Goal: Task Accomplishment & Management: Manage account settings

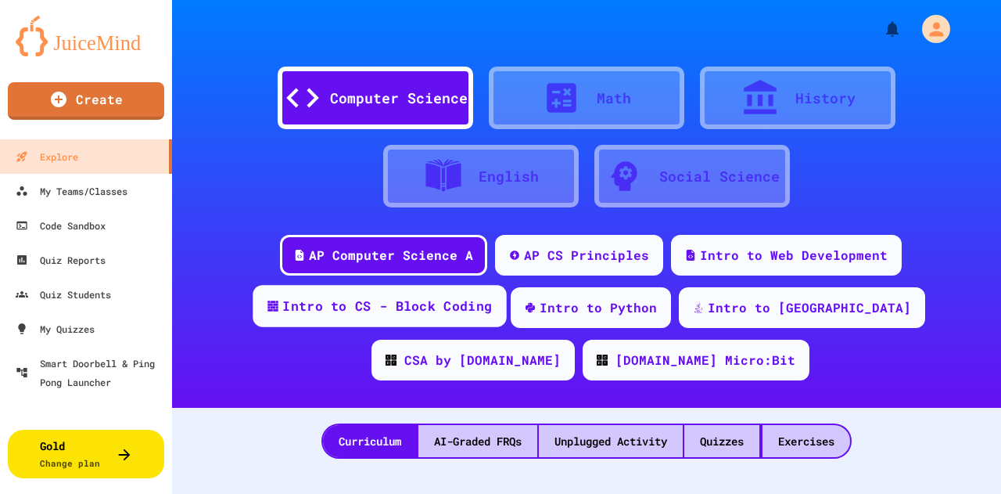
click at [368, 296] on div "Intro to CS - Block Coding" at bounding box center [387, 306] width 210 height 20
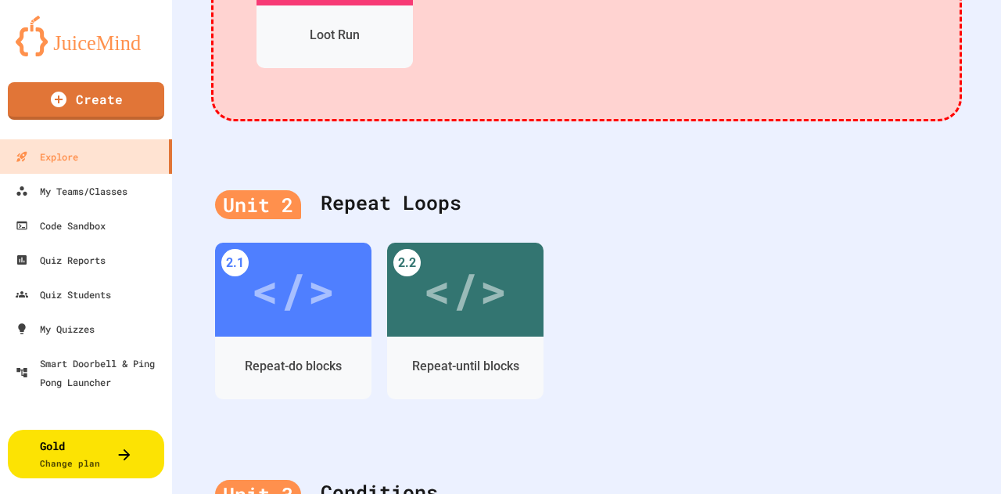
scroll to position [939, 0]
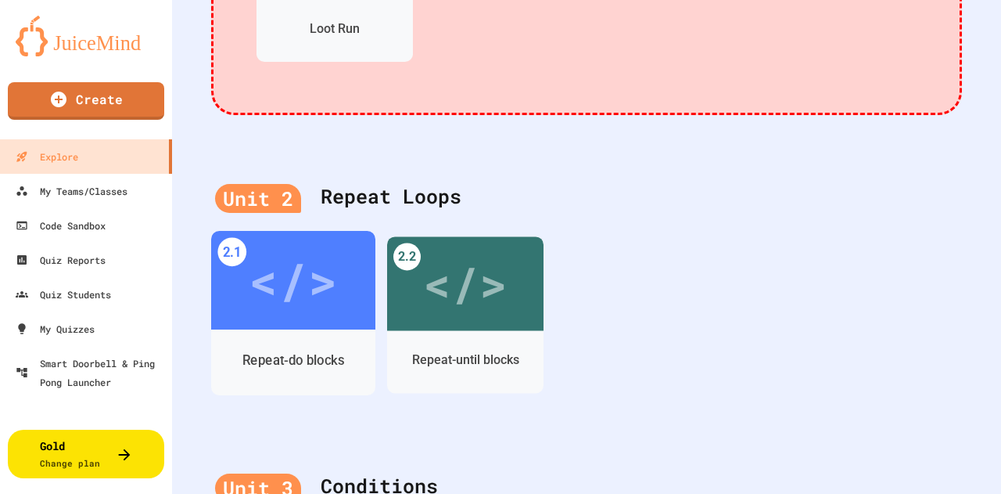
click at [307, 304] on div "</>" at bounding box center [293, 280] width 88 height 74
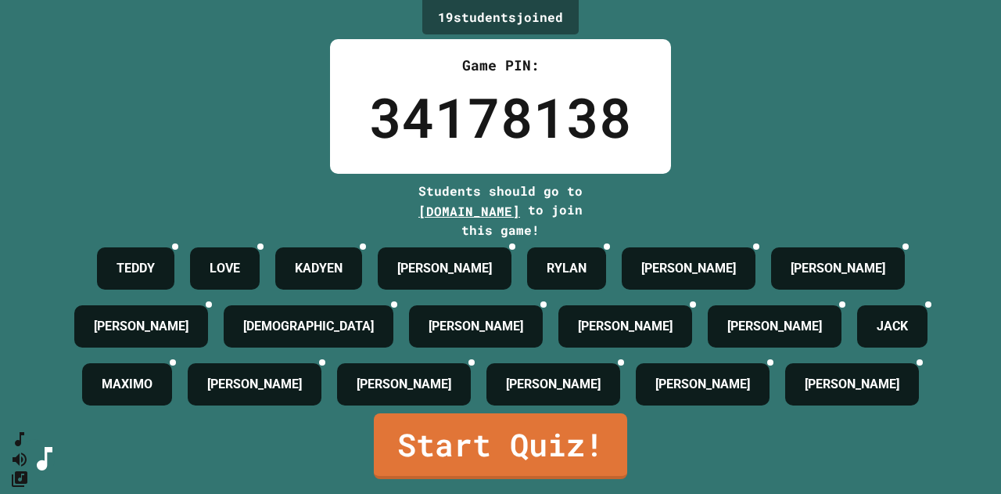
scroll to position [39, 0]
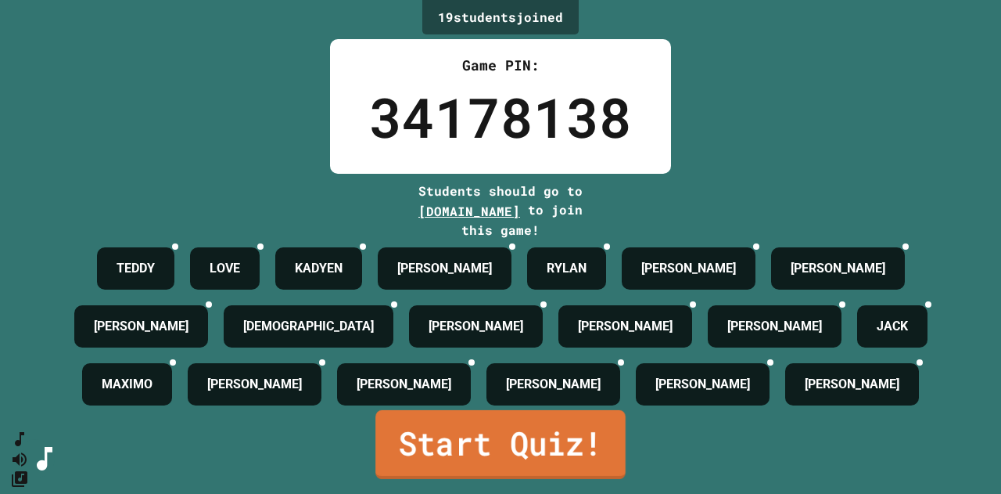
click at [476, 432] on link "Start Quiz!" at bounding box center [500, 444] width 250 height 69
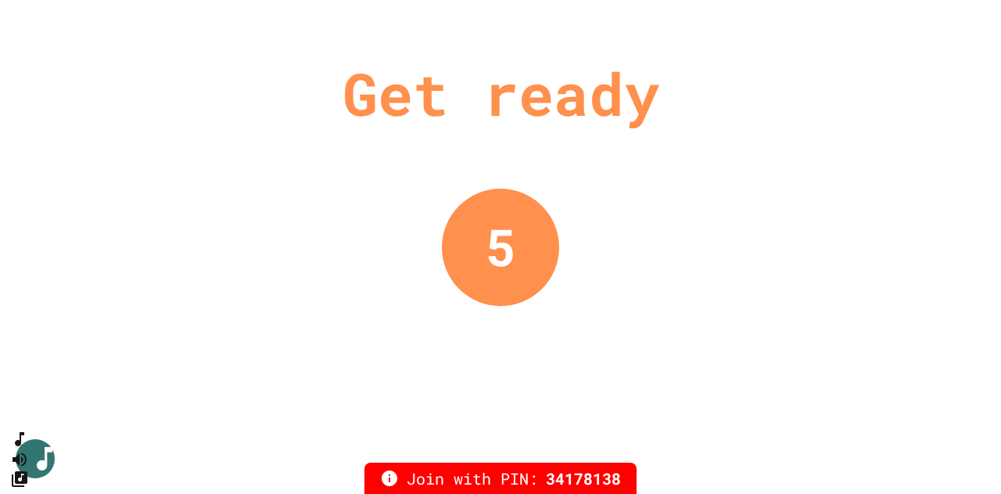
scroll to position [0, 0]
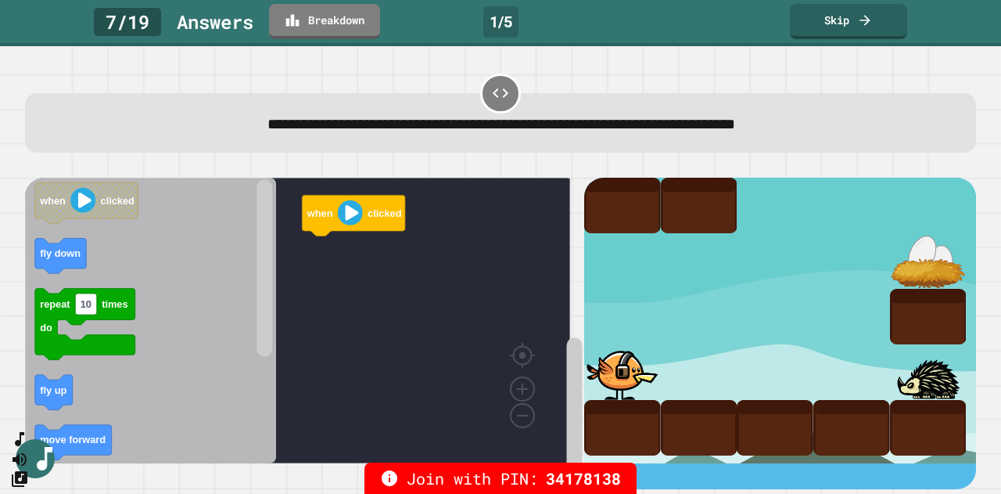
click at [443, 471] on rect "Blockly Workspace" at bounding box center [480, 479] width 166 height 16
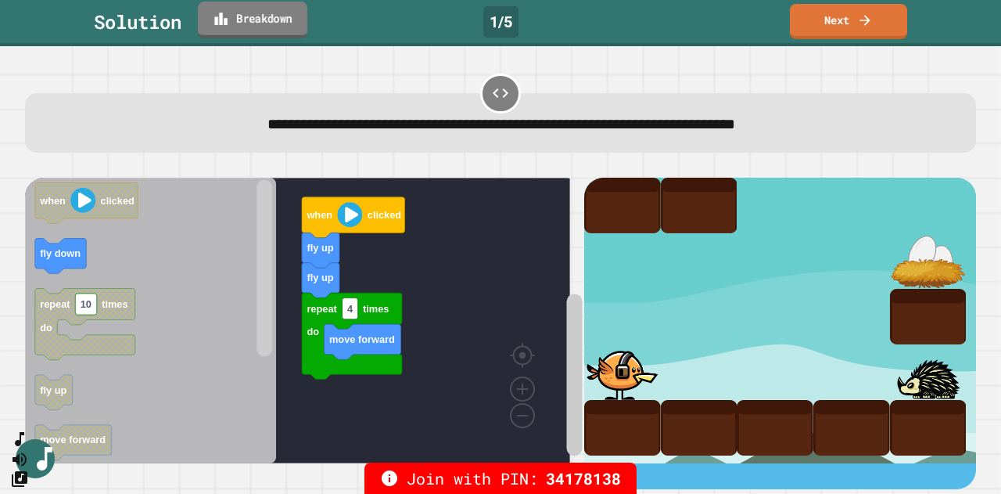
click at [285, 31] on link "Breakdown" at bounding box center [252, 20] width 109 height 37
click at [860, 23] on icon at bounding box center [865, 18] width 16 height 16
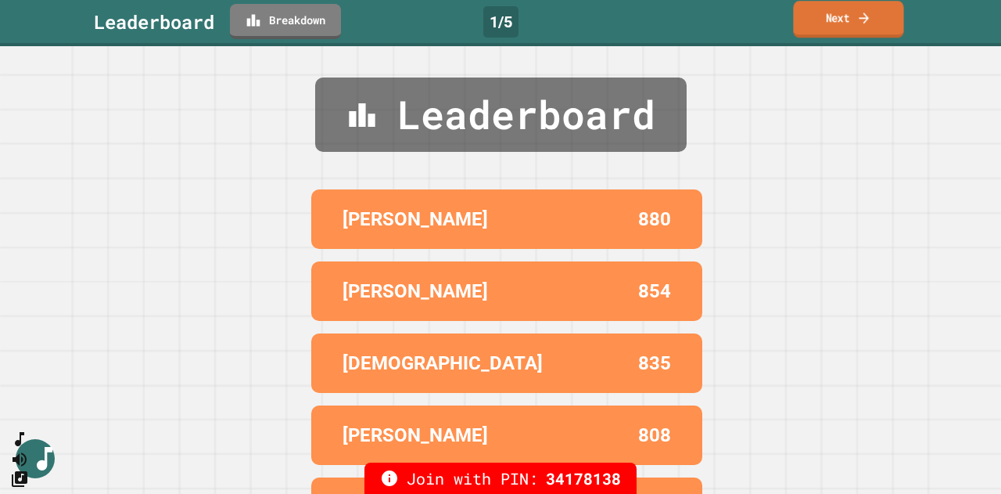
click at [820, 8] on link "Next" at bounding box center [848, 19] width 110 height 37
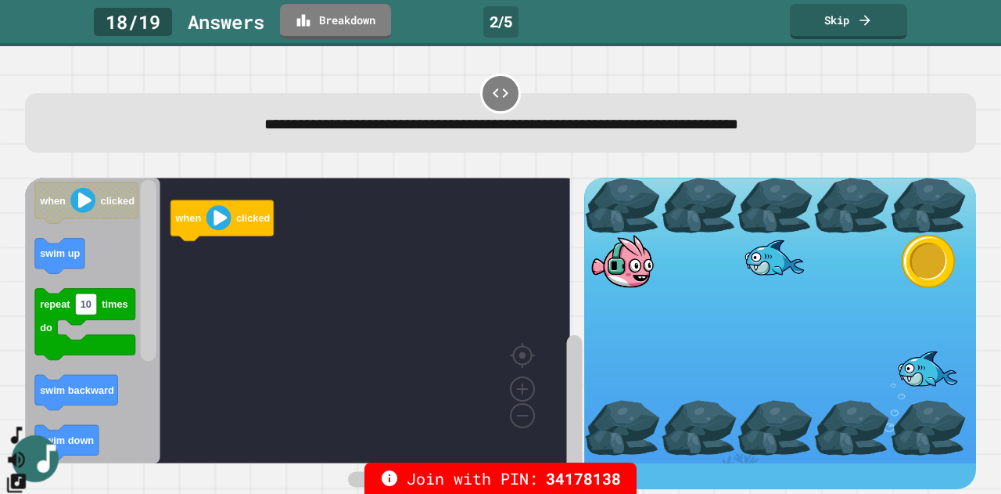
click at [22, 444] on icon "SpeedDial basic example" at bounding box center [16, 435] width 11 height 17
click at [25, 450] on icon "Mute music" at bounding box center [16, 458] width 17 height 16
click at [28, 471] on icon "Change Music" at bounding box center [16, 482] width 23 height 23
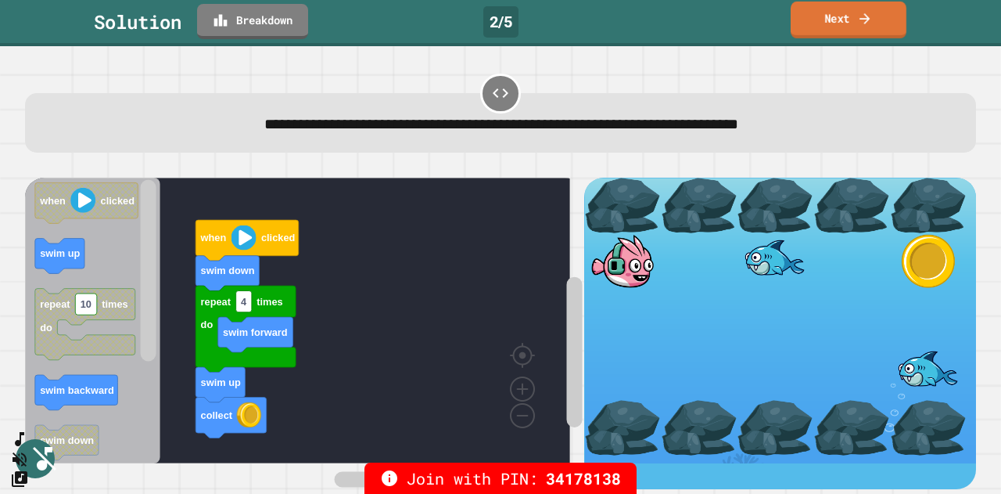
click at [832, 26] on link "Next" at bounding box center [849, 20] width 116 height 37
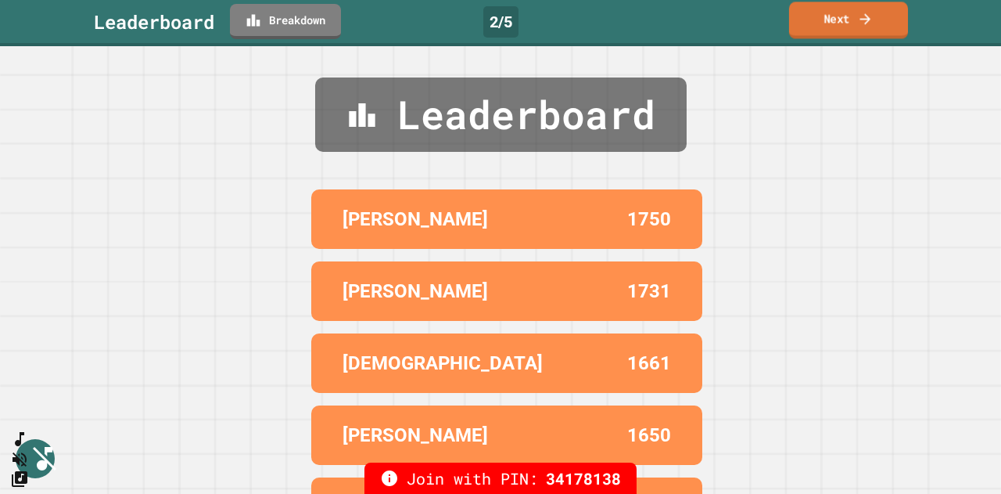
click at [852, 26] on link "Next" at bounding box center [848, 20] width 119 height 37
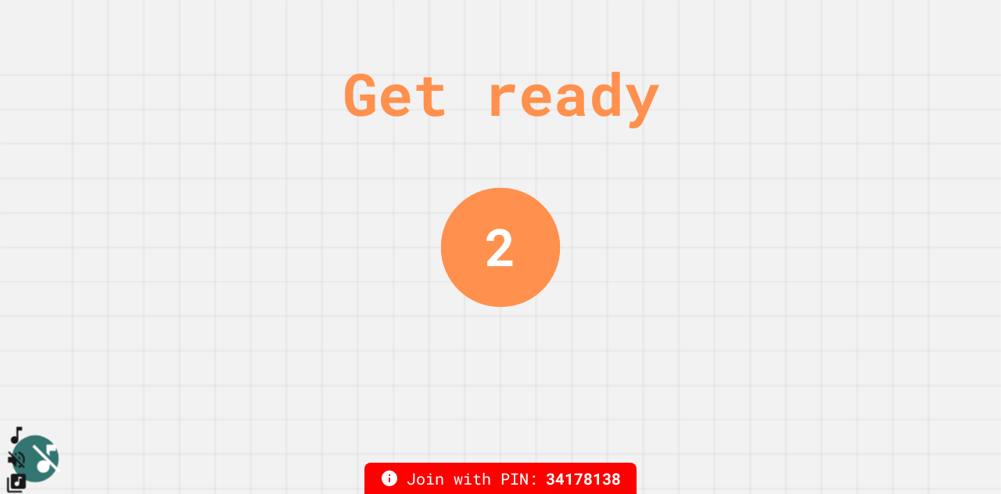
click at [28, 447] on icon "Unmute music" at bounding box center [16, 458] width 23 height 23
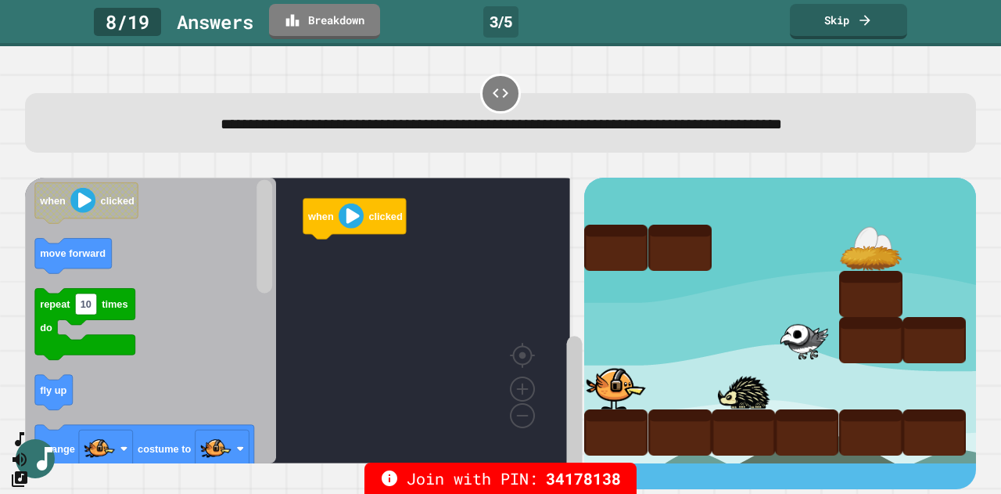
click at [138, 352] on icon "when clicked move forward repeat 10 times do fly up change costume to repeat 10…" at bounding box center [150, 320] width 251 height 285
click at [153, 320] on icon "Blockly Workspace" at bounding box center [150, 320] width 251 height 285
click at [153, 301] on icon "Blockly Workspace" at bounding box center [150, 320] width 251 height 285
click at [164, 284] on icon "Blockly Workspace" at bounding box center [150, 320] width 251 height 285
click at [163, 281] on icon "Blockly Workspace" at bounding box center [150, 320] width 251 height 285
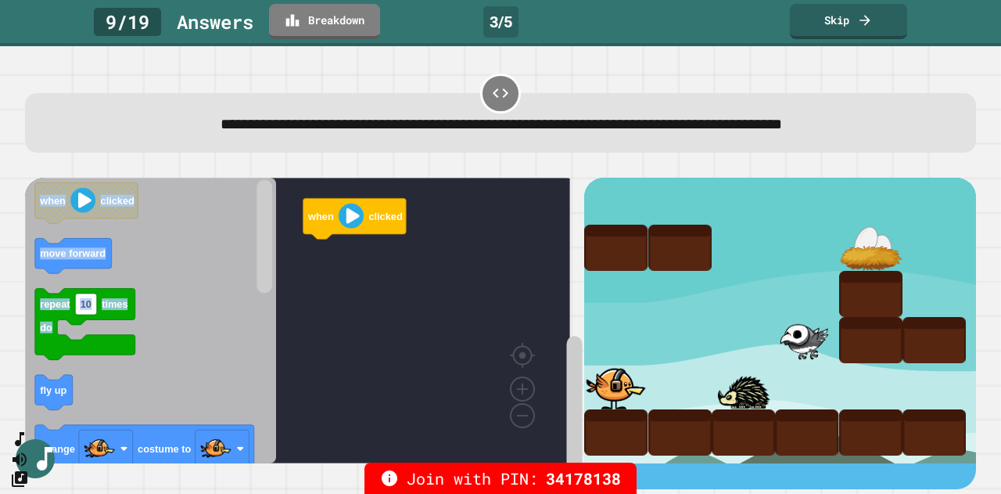
click at [168, 275] on icon "Blockly Workspace" at bounding box center [150, 320] width 251 height 285
click at [151, 382] on icon "Blockly Workspace" at bounding box center [150, 320] width 251 height 285
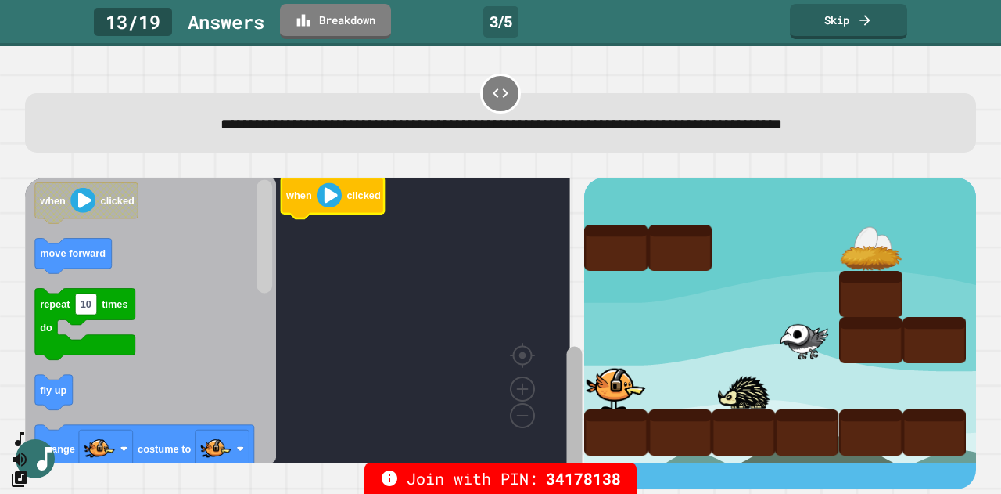
click at [543, 389] on div "when clicked when clicked move forward repeat 10 times do fly up change costume…" at bounding box center [304, 333] width 559 height 310
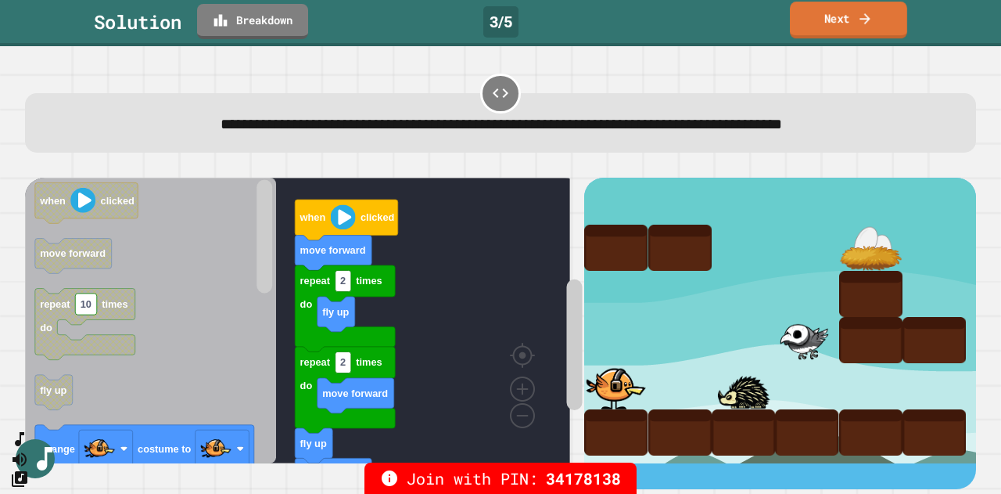
click at [859, 32] on link "Next" at bounding box center [848, 20] width 117 height 37
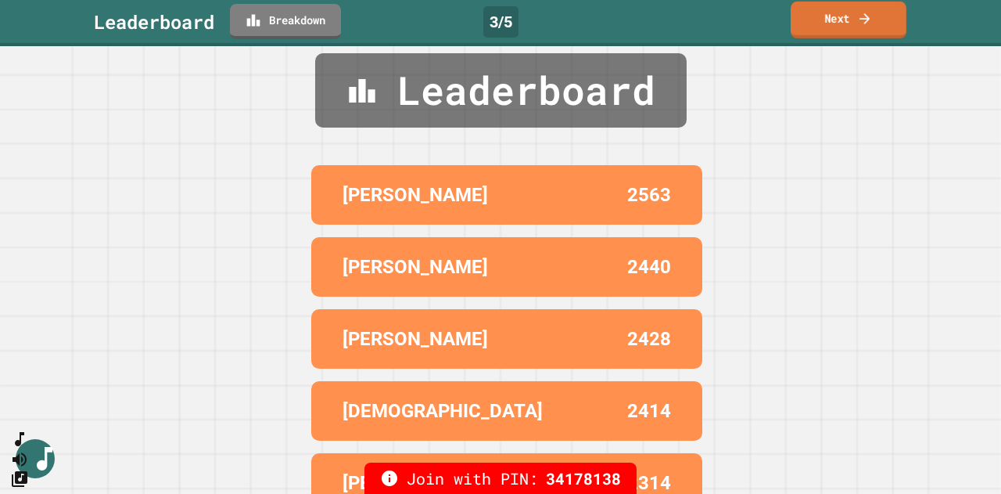
scroll to position [61, 0]
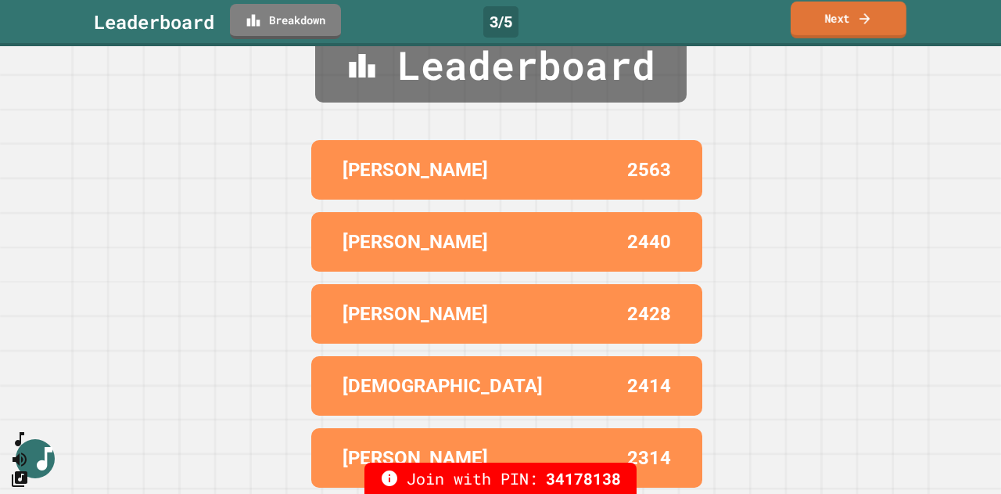
click at [852, 18] on link "Next" at bounding box center [849, 20] width 116 height 37
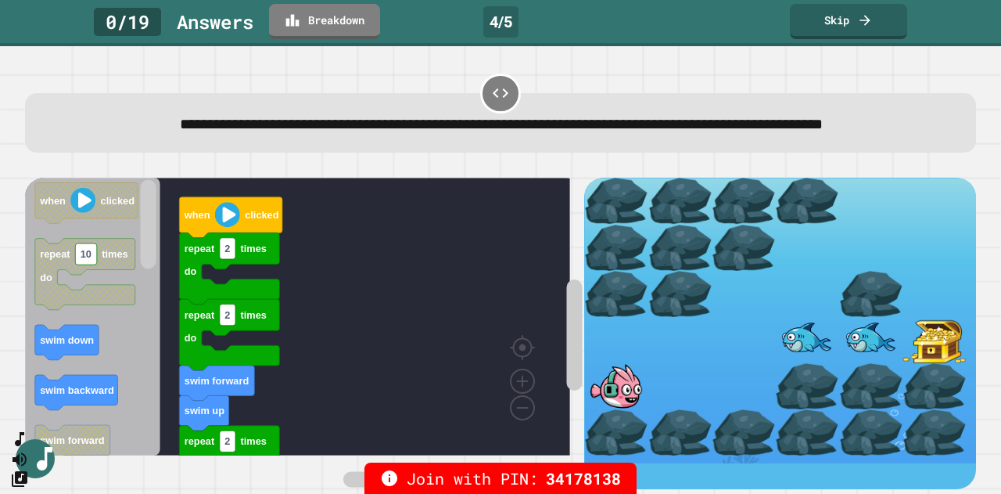
scroll to position [16, 0]
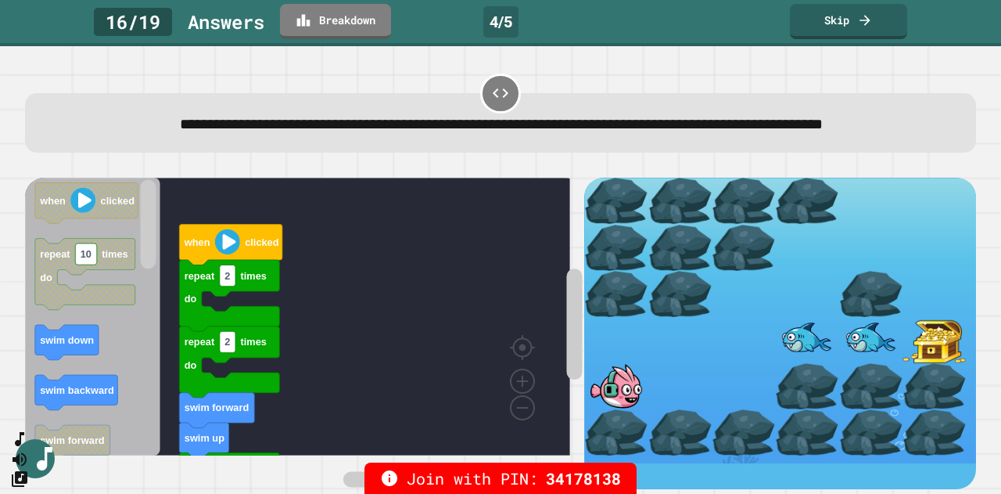
click at [232, 254] on image "Blockly Workspace" at bounding box center [227, 241] width 25 height 25
click at [310, 247] on rect "Blockly Workspace" at bounding box center [297, 317] width 545 height 278
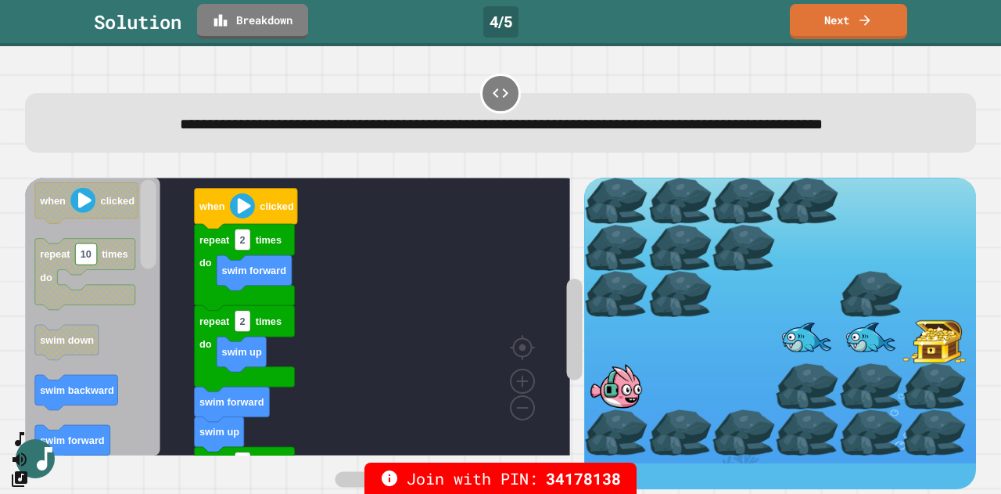
scroll to position [0, 0]
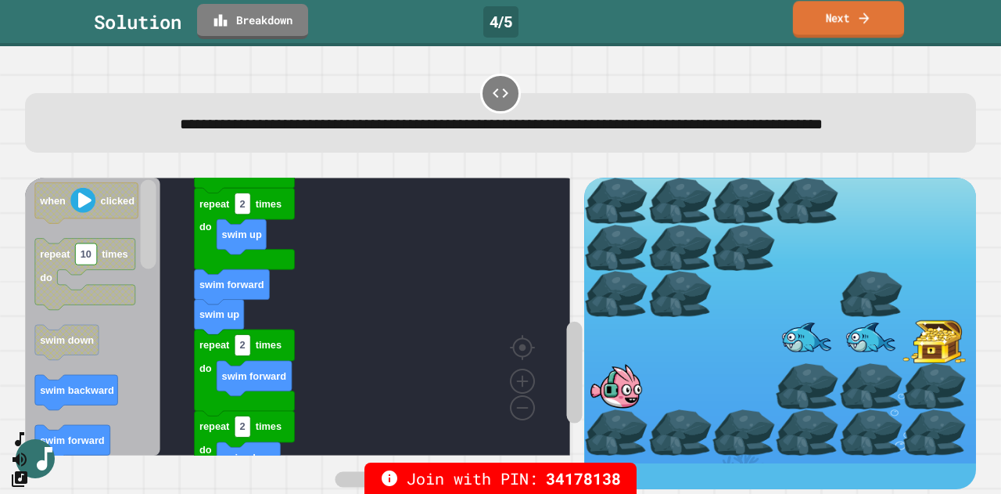
click at [797, 24] on link "Next" at bounding box center [848, 19] width 111 height 37
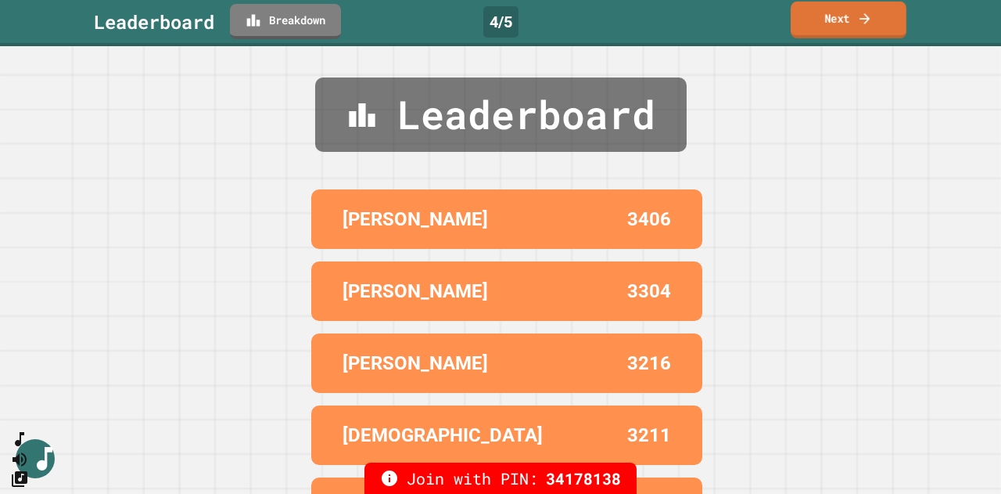
click at [843, 26] on link "Next" at bounding box center [849, 20] width 116 height 37
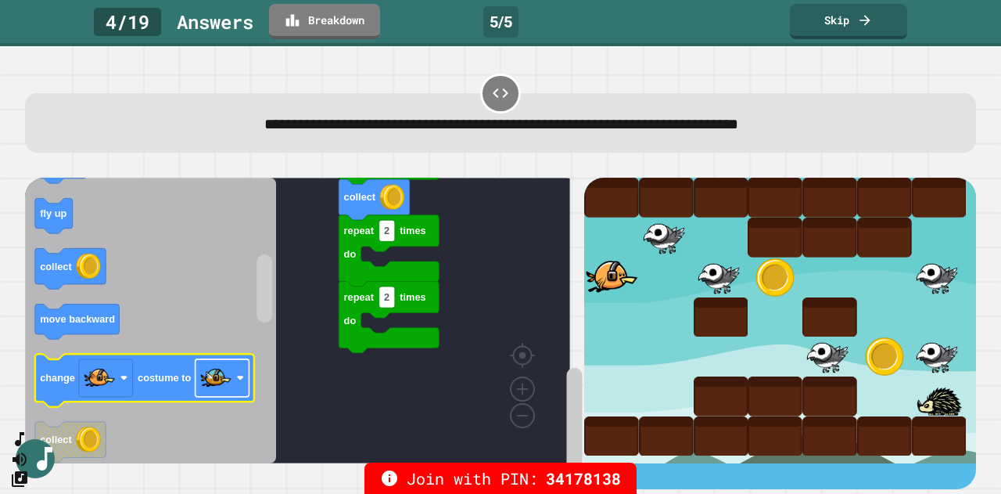
click at [238, 378] on image "Blockly Workspace" at bounding box center [241, 379] width 8 height 8
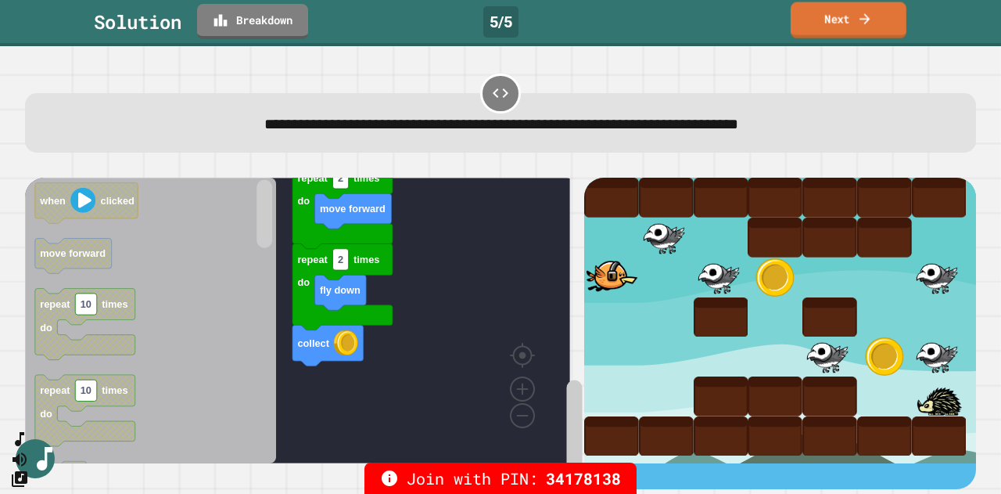
click at [851, 20] on link "Next" at bounding box center [849, 20] width 116 height 36
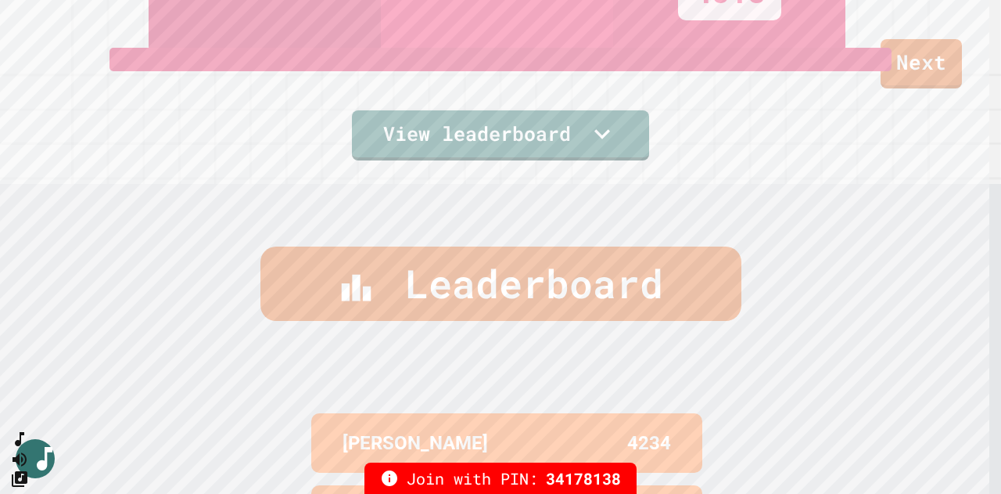
scroll to position [299, 0]
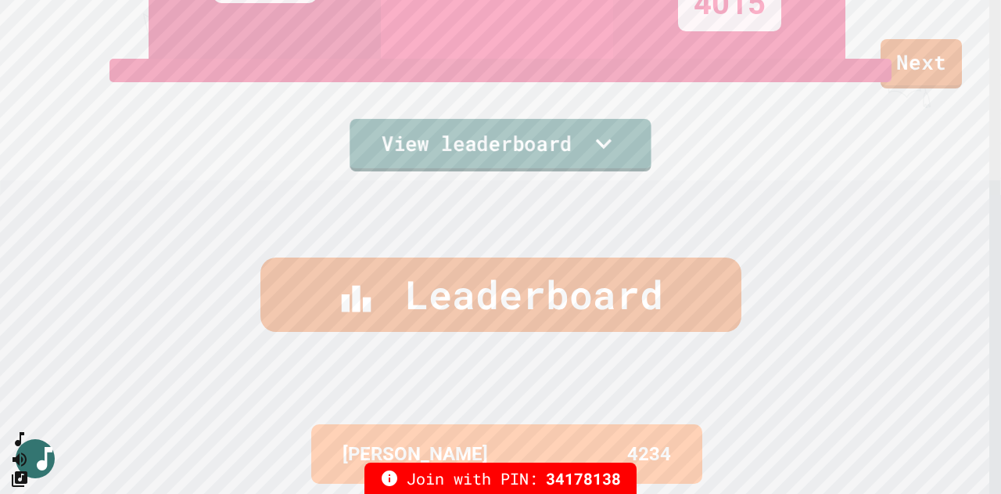
click at [598, 138] on icon at bounding box center [604, 143] width 16 height 10
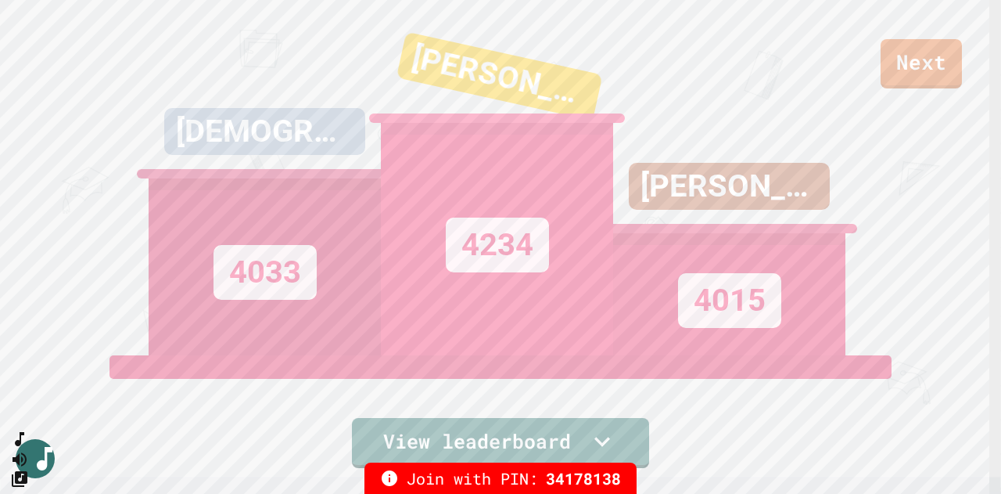
scroll to position [0, 0]
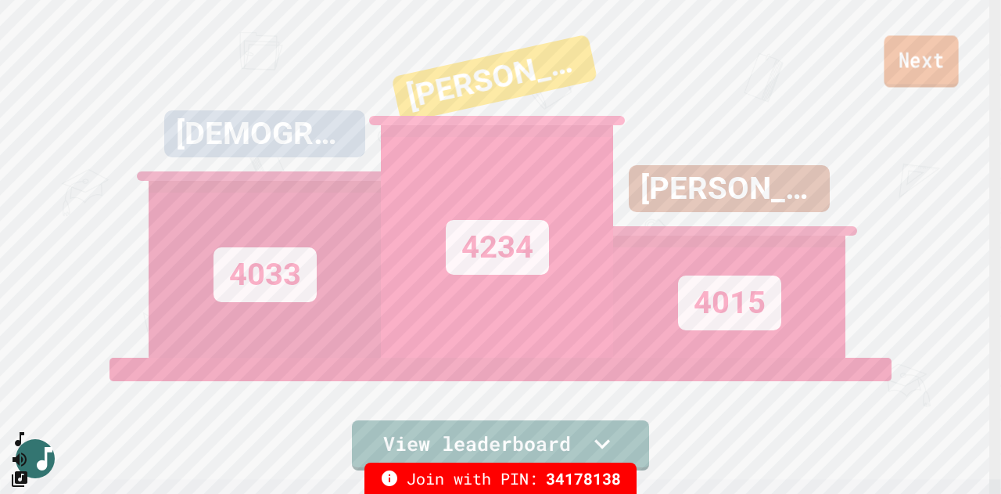
click at [917, 48] on link "Next" at bounding box center [921, 61] width 74 height 52
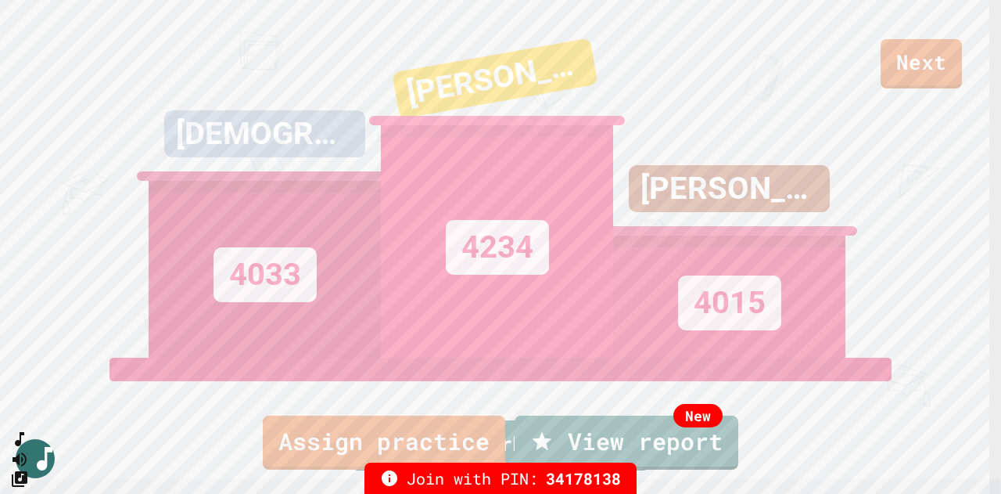
scroll to position [57, 0]
click at [677, 439] on link "New View report" at bounding box center [626, 440] width 221 height 56
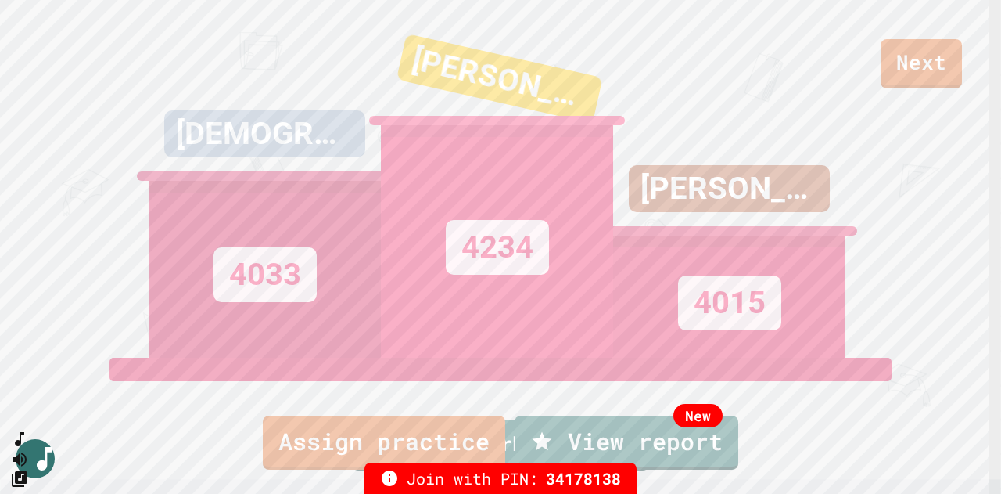
scroll to position [0, 0]
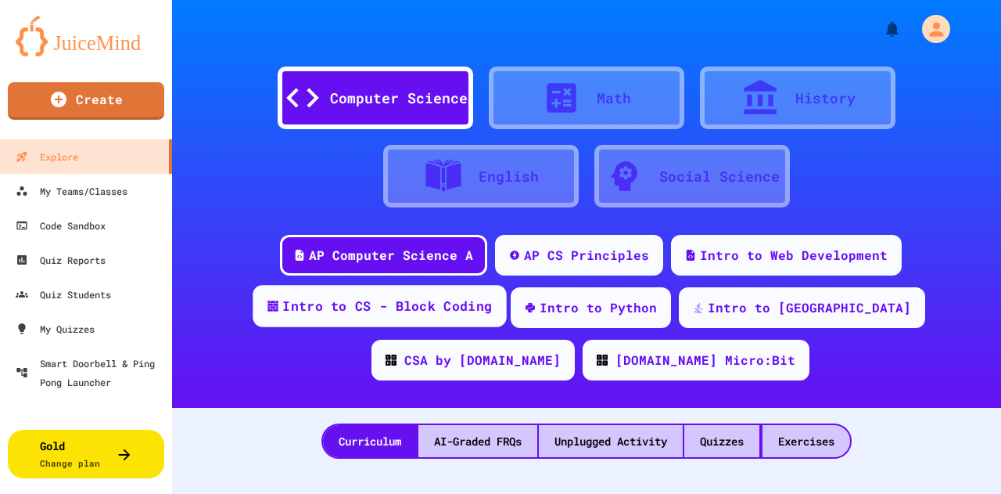
click at [407, 298] on div "Intro to CS - Block Coding" at bounding box center [387, 306] width 210 height 20
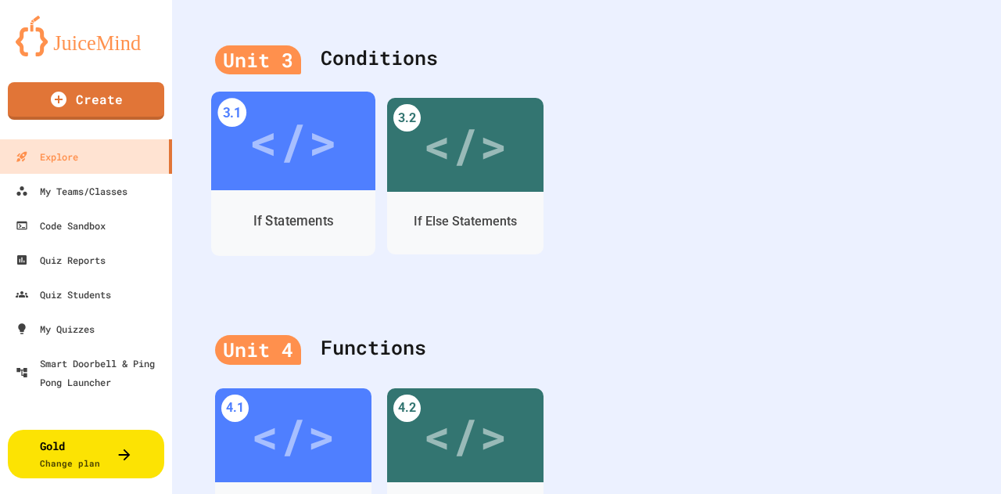
scroll to position [1377, 0]
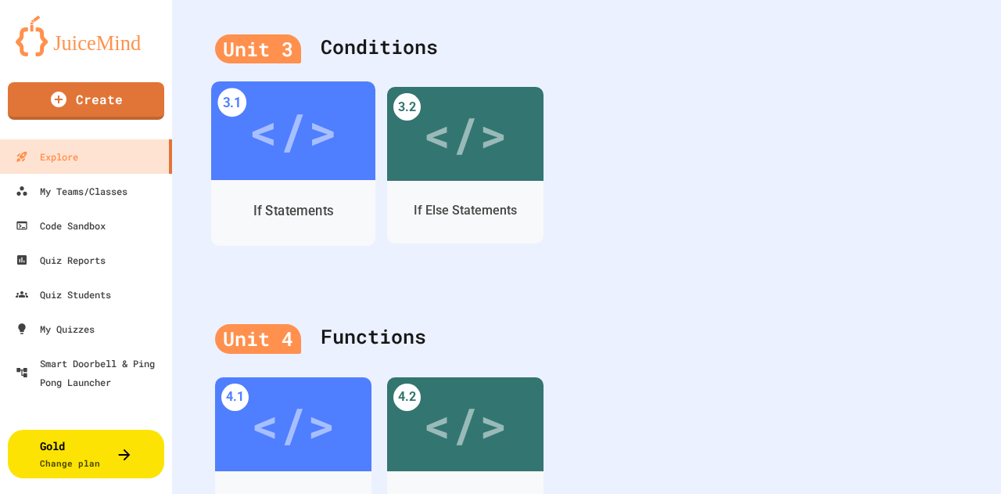
click at [308, 167] on div "</>" at bounding box center [293, 130] width 164 height 99
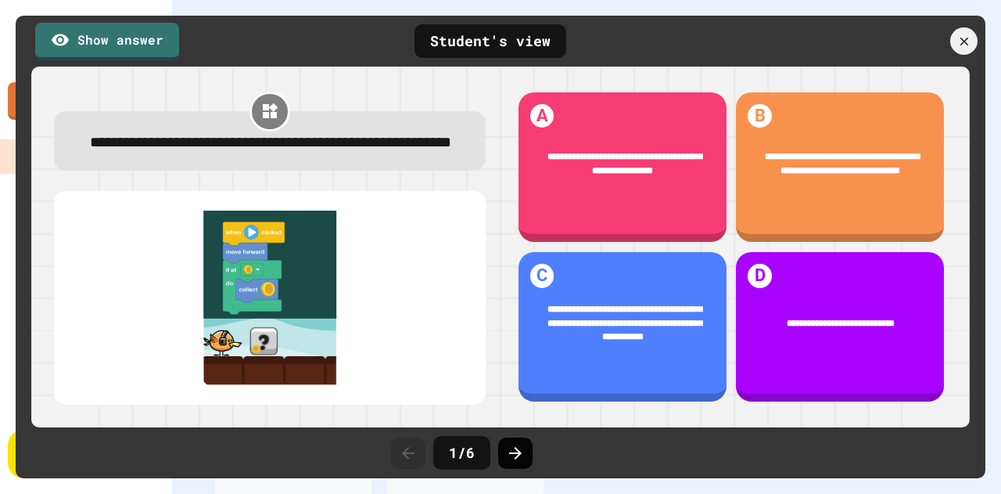
click at [526, 449] on div at bounding box center [515, 452] width 34 height 31
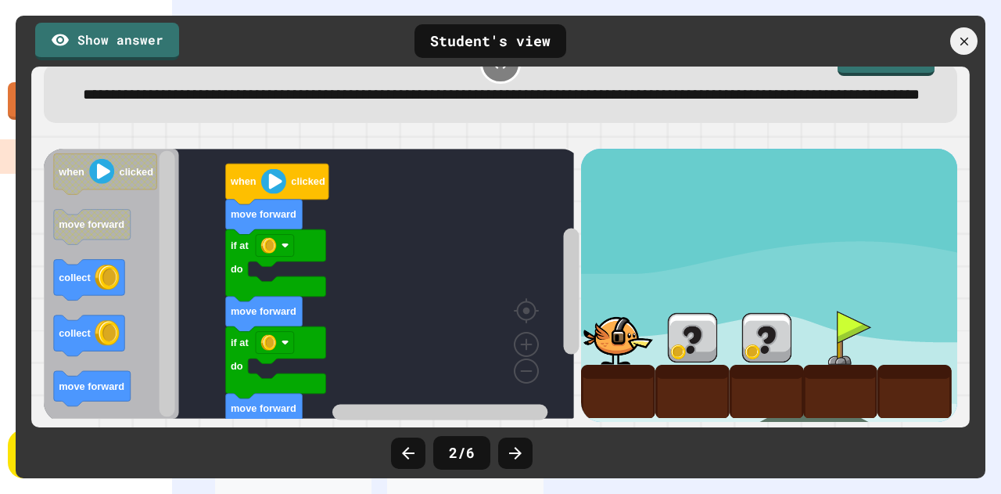
scroll to position [70, 0]
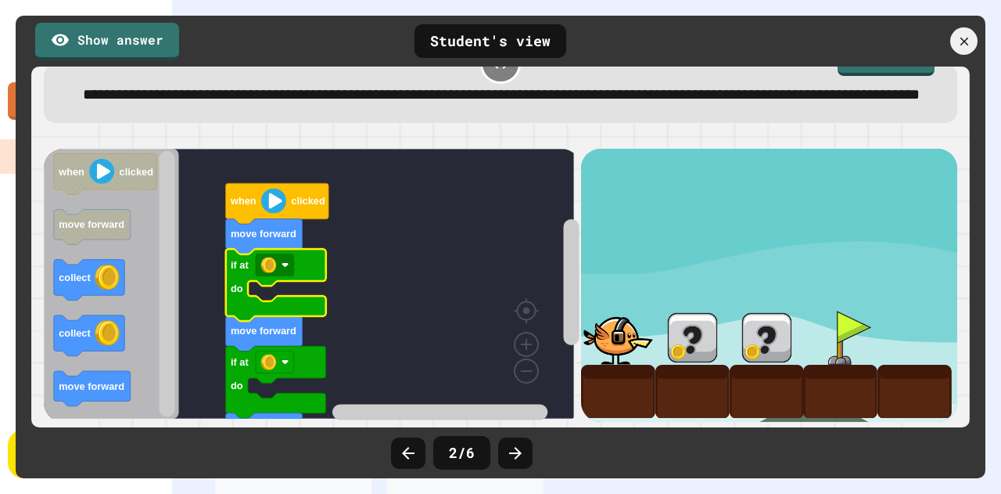
click at [289, 261] on image "Blockly Workspace" at bounding box center [286, 265] width 8 height 8
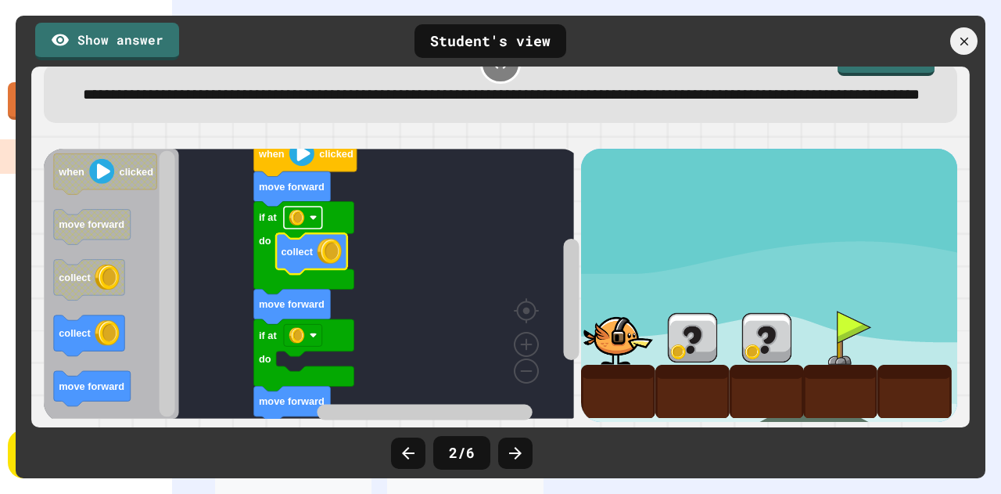
click at [314, 216] on rect "Blockly Workspace" at bounding box center [303, 217] width 38 height 22
click at [305, 210] on rect "Blockly Workspace" at bounding box center [303, 217] width 38 height 22
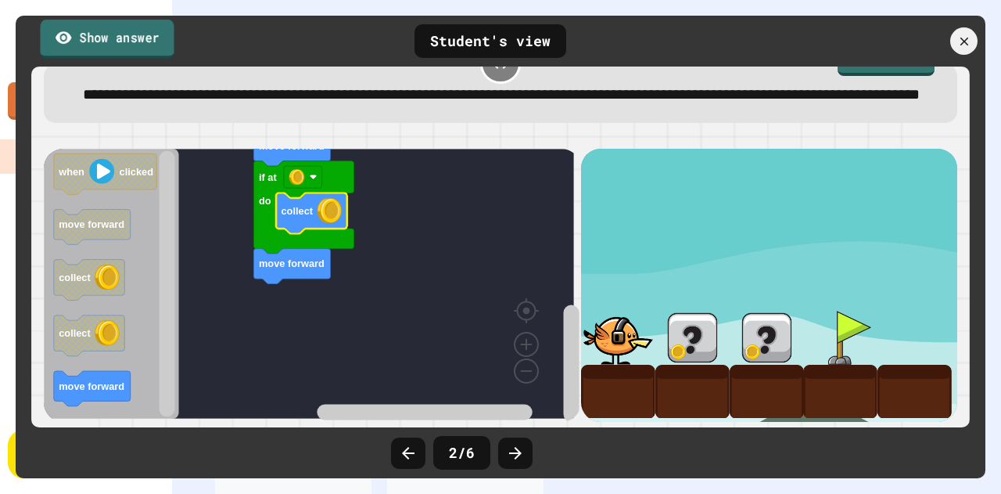
click at [84, 37] on link "Show answer" at bounding box center [107, 39] width 134 height 39
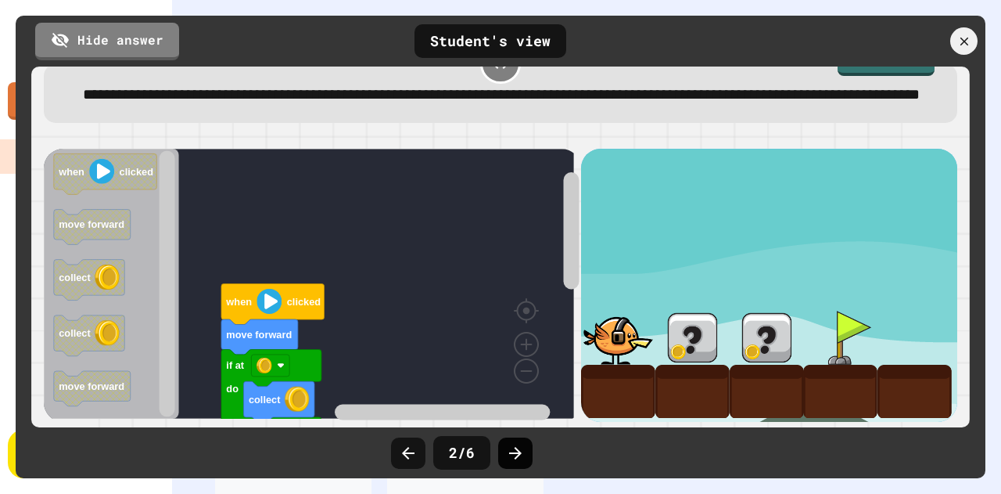
click at [519, 447] on icon at bounding box center [515, 452] width 19 height 19
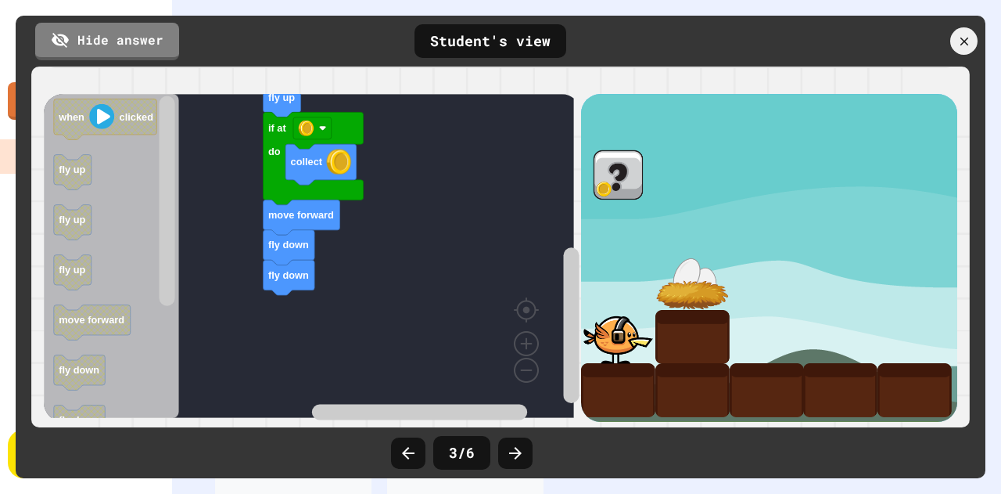
scroll to position [100, 0]
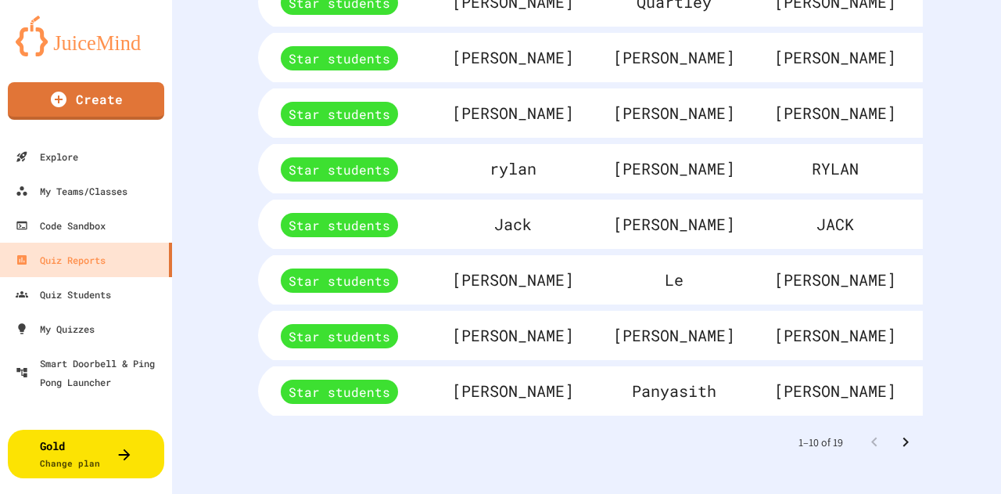
click at [896, 432] on icon "Go to next page" at bounding box center [905, 441] width 19 height 19
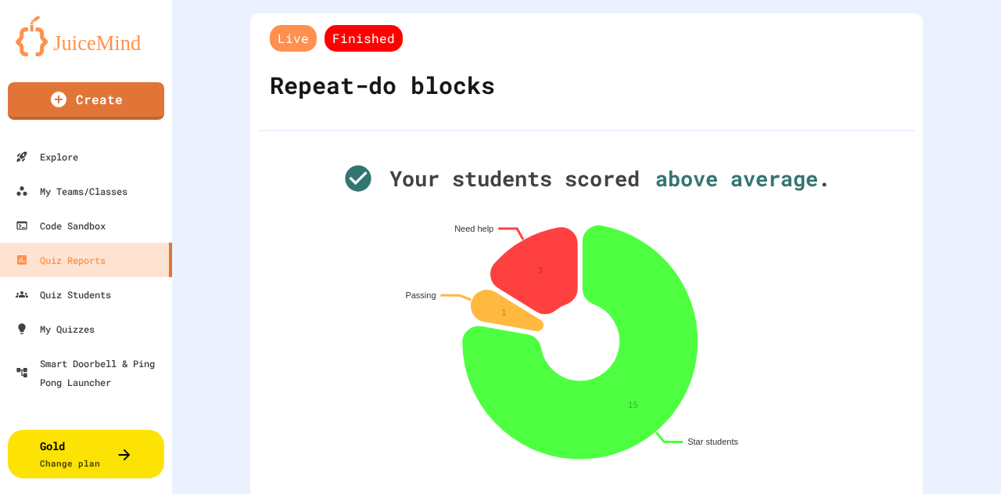
scroll to position [28, 0]
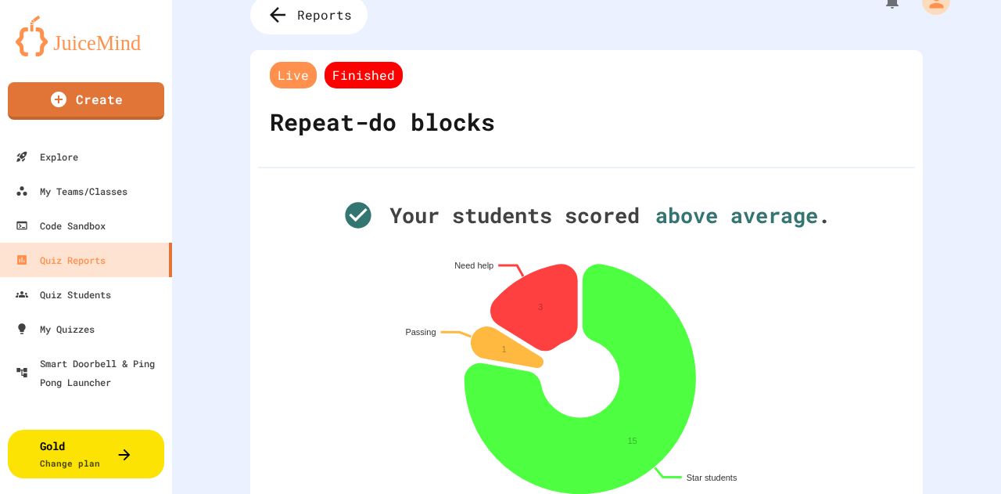
click at [374, 76] on span "Finished" at bounding box center [364, 75] width 78 height 27
click at [314, 21] on span "Reports" at bounding box center [326, 15] width 60 height 20
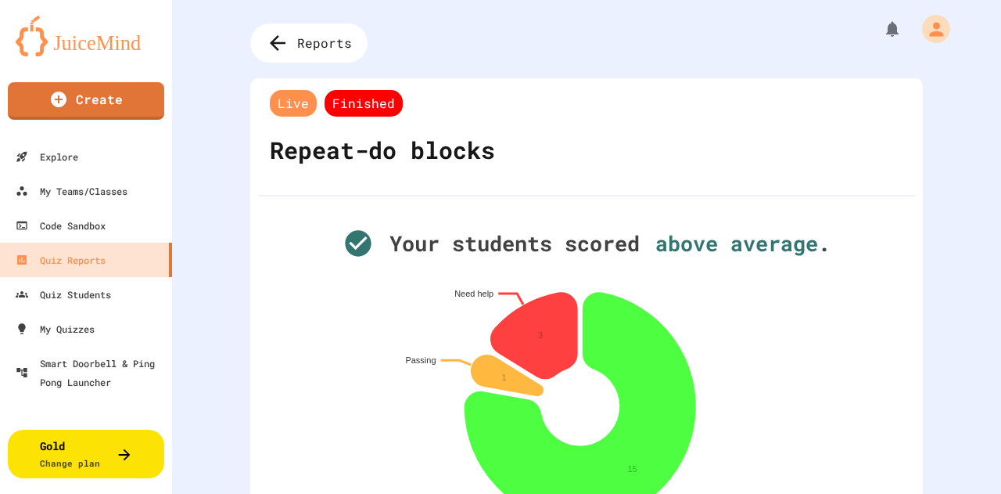
click at [89, 52] on img at bounding box center [86, 36] width 141 height 41
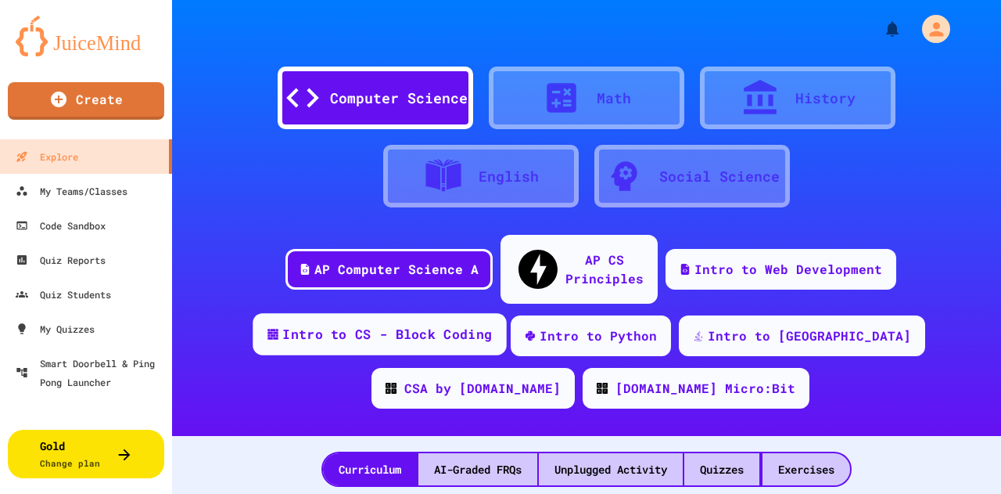
click at [358, 325] on div "Intro to CS - Block Coding" at bounding box center [387, 335] width 210 height 20
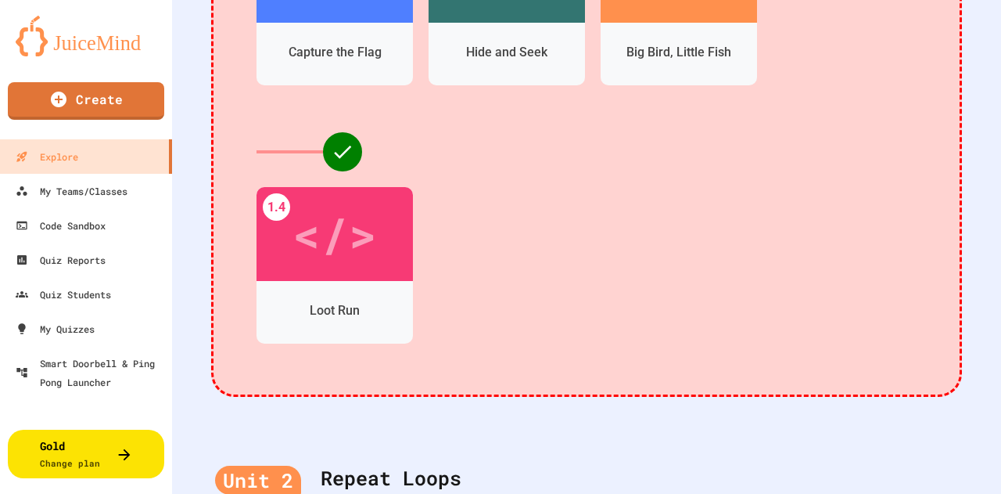
scroll to position [1056, 0]
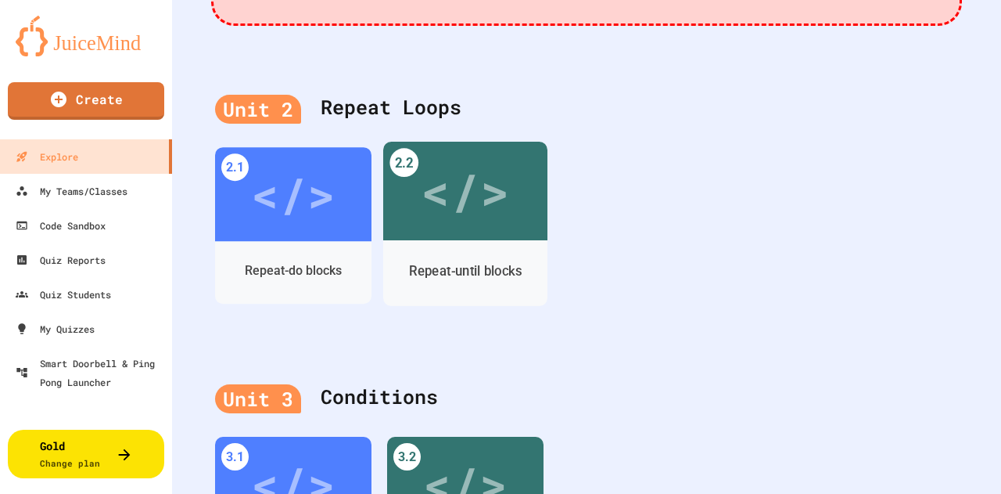
click at [501, 207] on div "</>" at bounding box center [465, 191] width 164 height 99
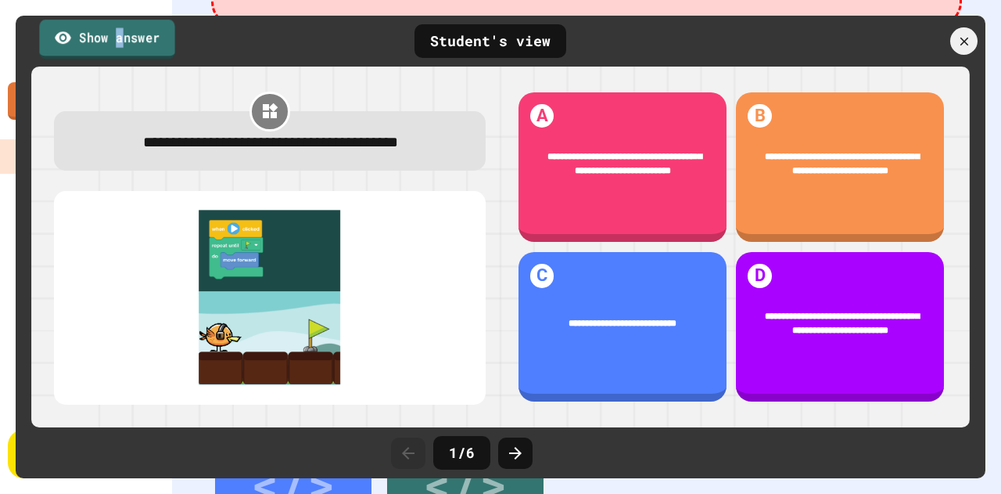
click at [119, 40] on link "Show answer" at bounding box center [106, 39] width 135 height 39
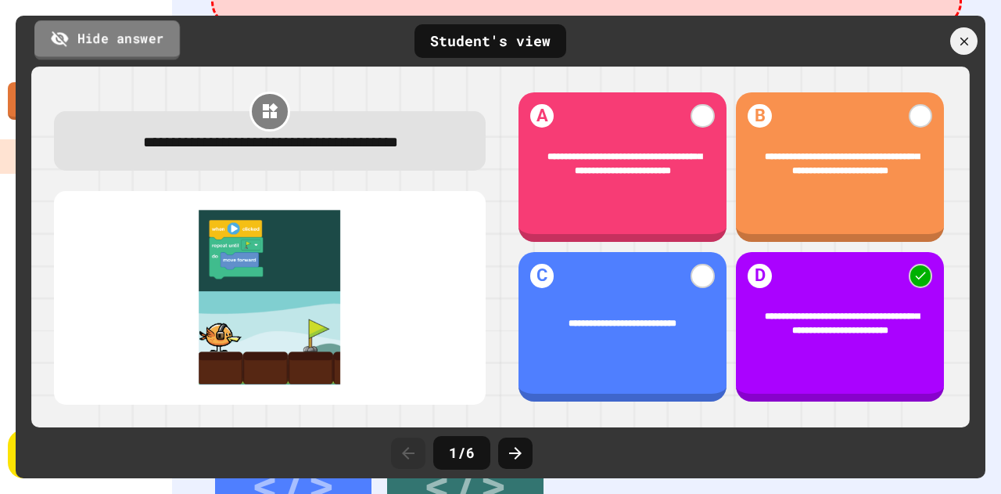
click at [170, 35] on link "Hide answer" at bounding box center [106, 39] width 145 height 39
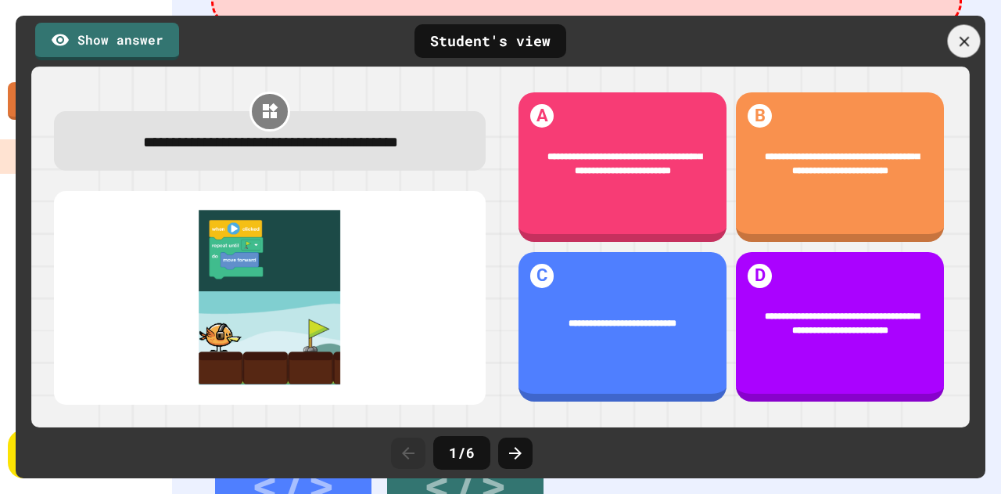
click at [960, 45] on icon at bounding box center [964, 41] width 17 height 17
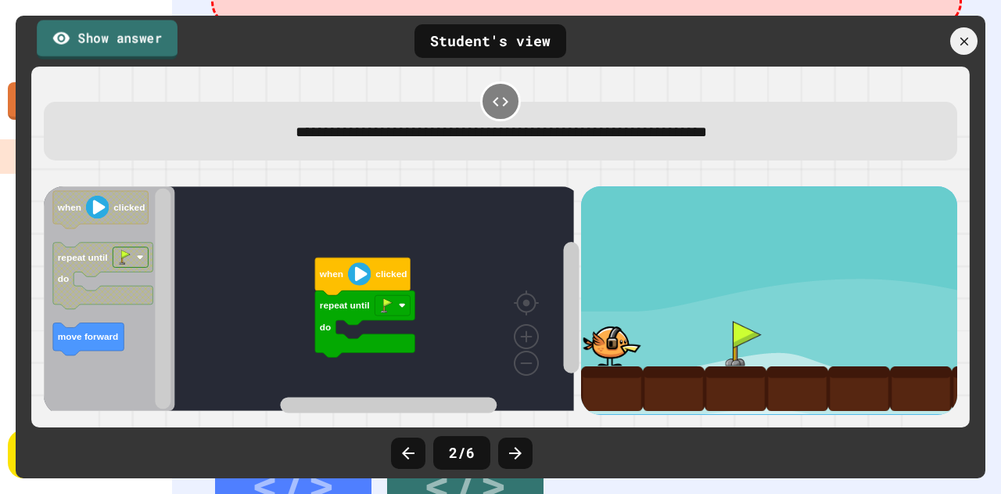
click at [100, 43] on link "Show answer" at bounding box center [107, 39] width 141 height 39
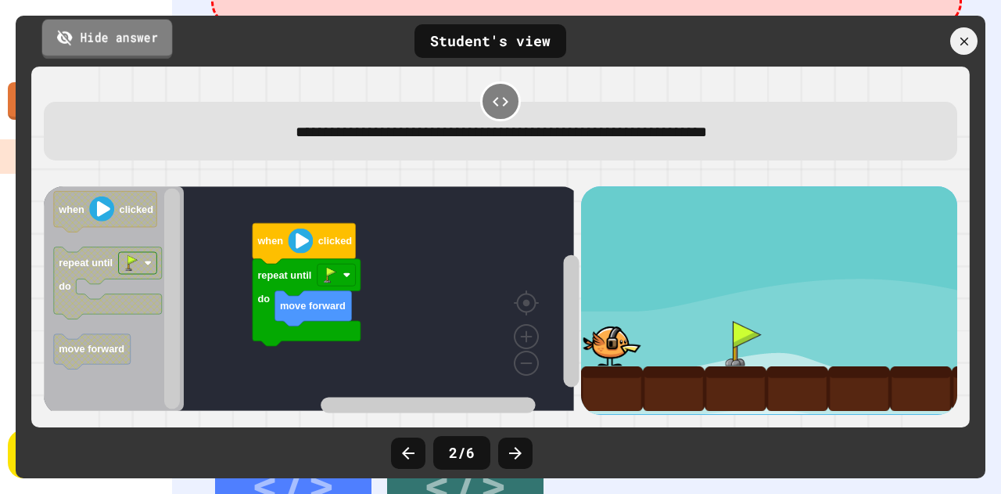
click at [136, 45] on link "Hide answer" at bounding box center [107, 38] width 131 height 39
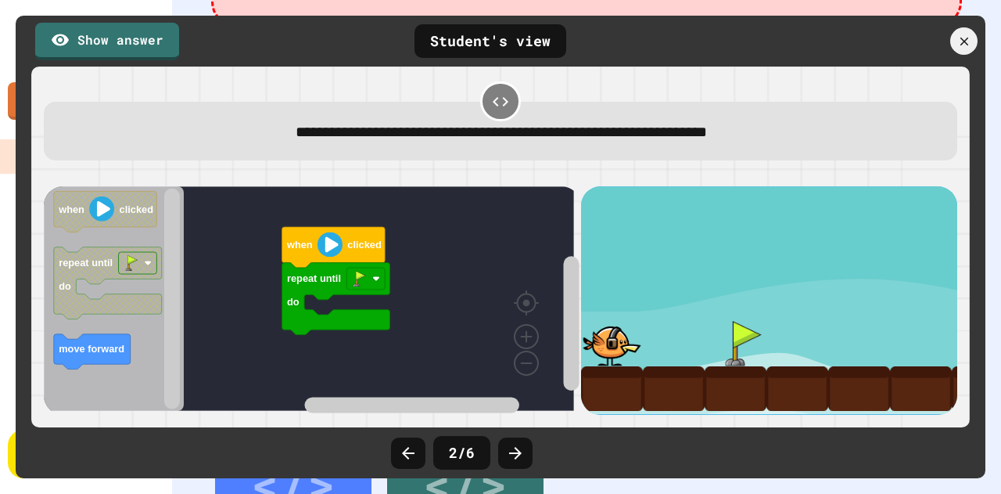
click at [494, 100] on icon at bounding box center [500, 101] width 19 height 19
click at [510, 447] on icon at bounding box center [515, 452] width 19 height 19
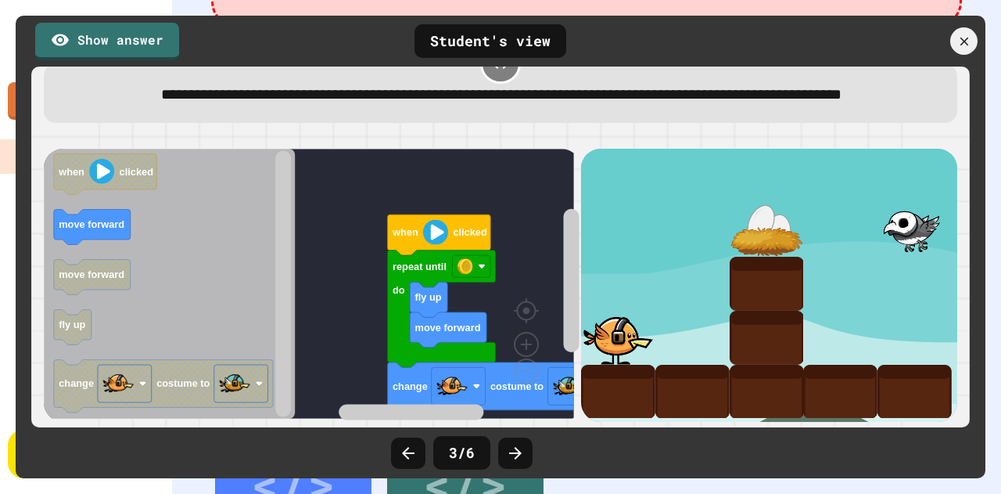
scroll to position [48, 0]
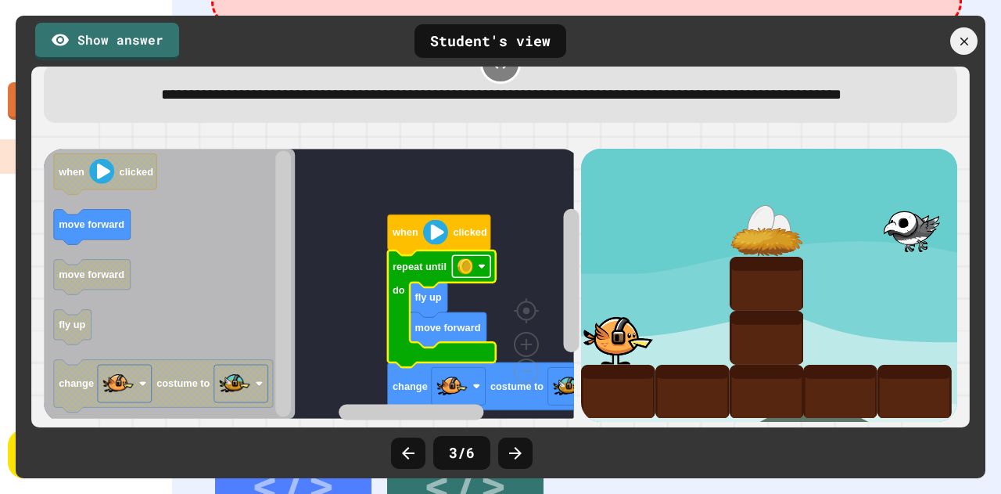
click at [486, 277] on rect "Blockly Workspace" at bounding box center [472, 266] width 38 height 22
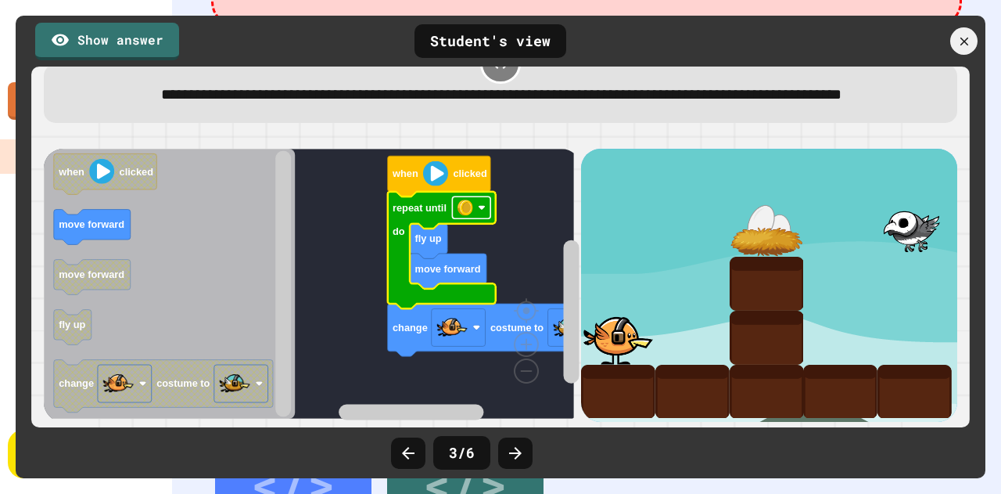
click at [483, 203] on image "Blockly Workspace" at bounding box center [483, 207] width 8 height 8
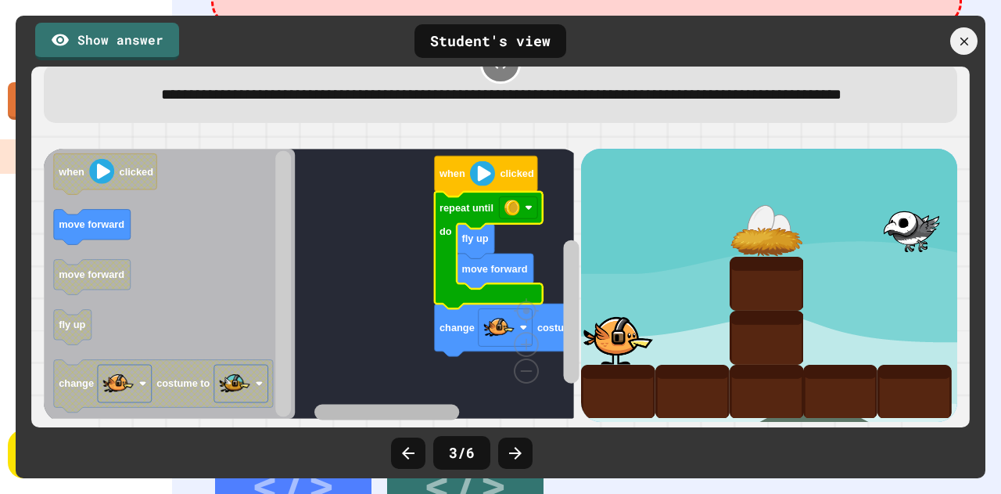
click at [421, 404] on rect "Blockly Workspace" at bounding box center [386, 412] width 145 height 16
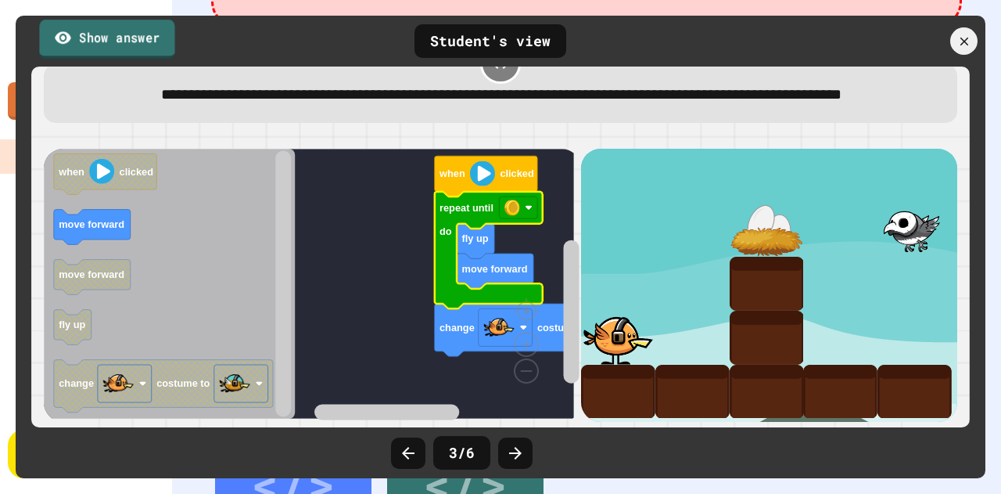
click at [129, 44] on link "Show answer" at bounding box center [106, 39] width 135 height 39
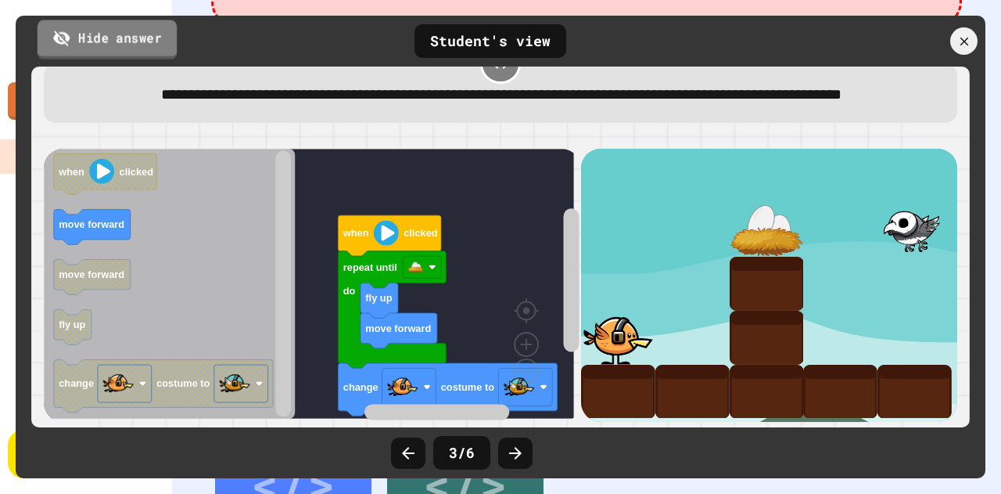
click at [106, 37] on link "Hide answer" at bounding box center [107, 39] width 139 height 39
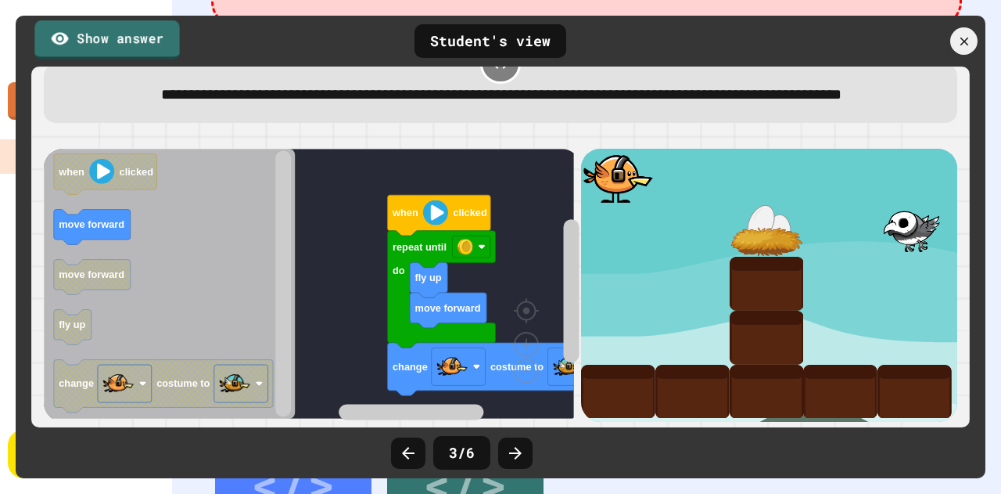
scroll to position [0, 0]
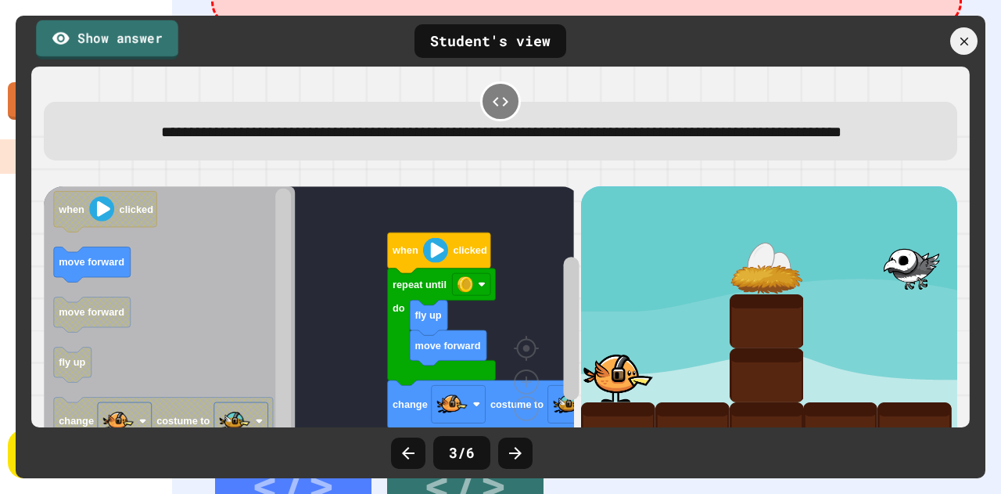
click at [113, 45] on link "Show answer" at bounding box center [107, 39] width 142 height 39
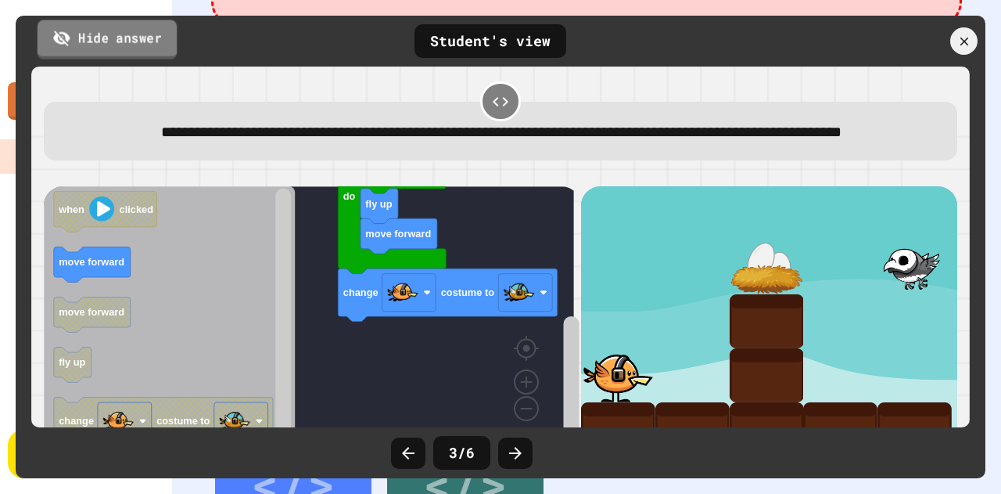
click at [138, 36] on link "Hide answer" at bounding box center [107, 39] width 139 height 39
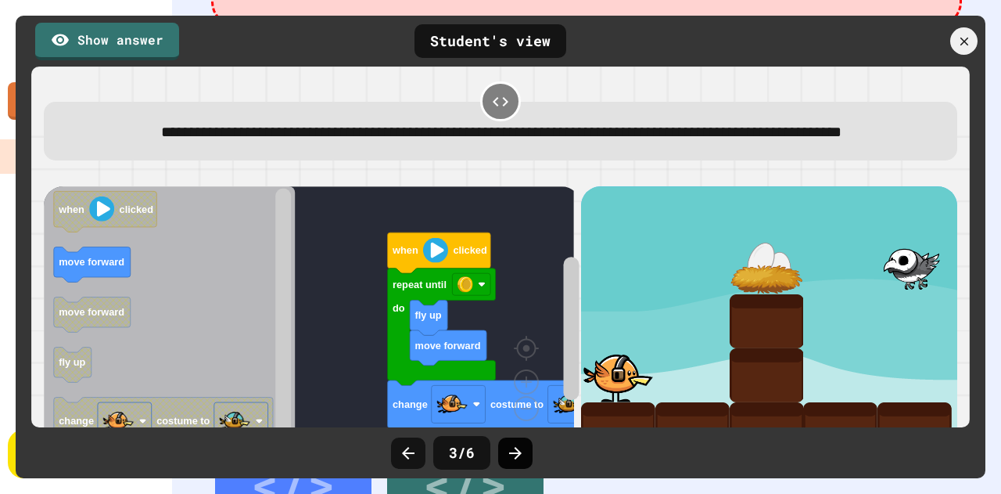
click at [527, 461] on div at bounding box center [515, 452] width 34 height 31
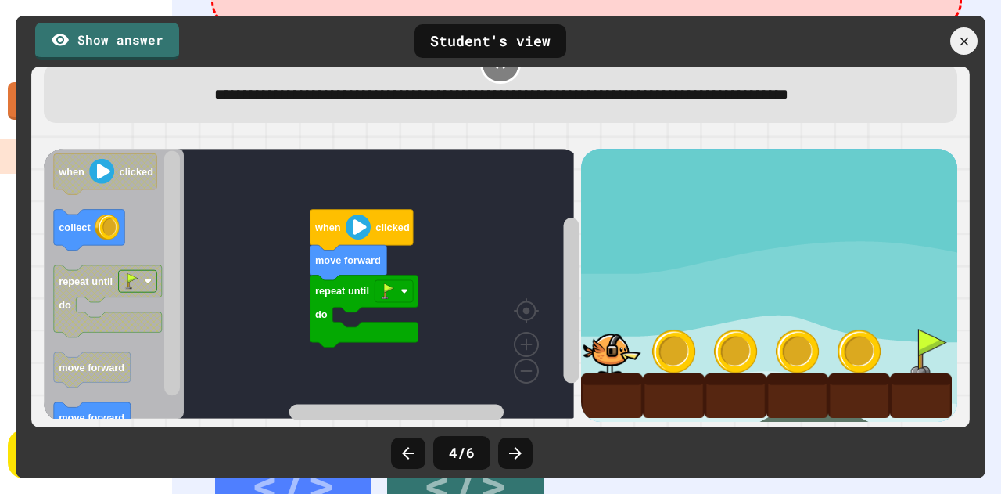
scroll to position [46, 0]
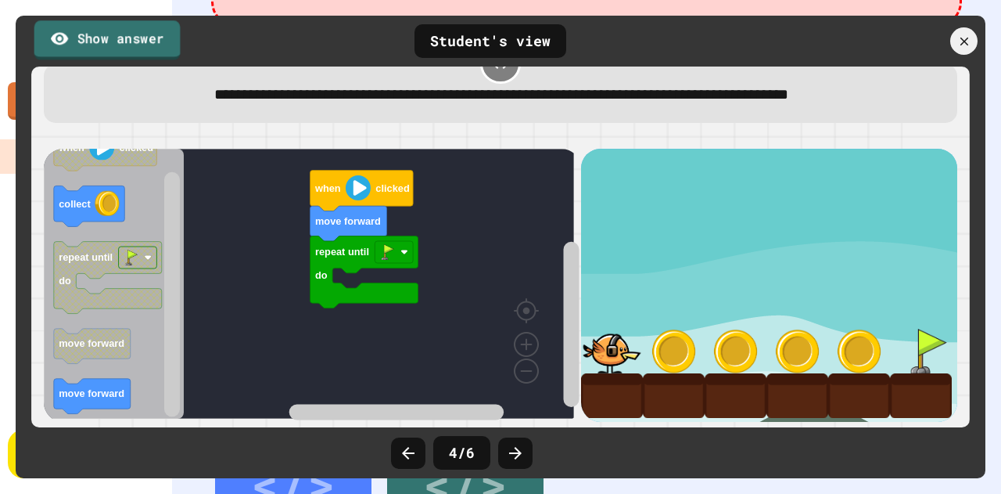
click at [128, 45] on link "Show answer" at bounding box center [107, 39] width 146 height 39
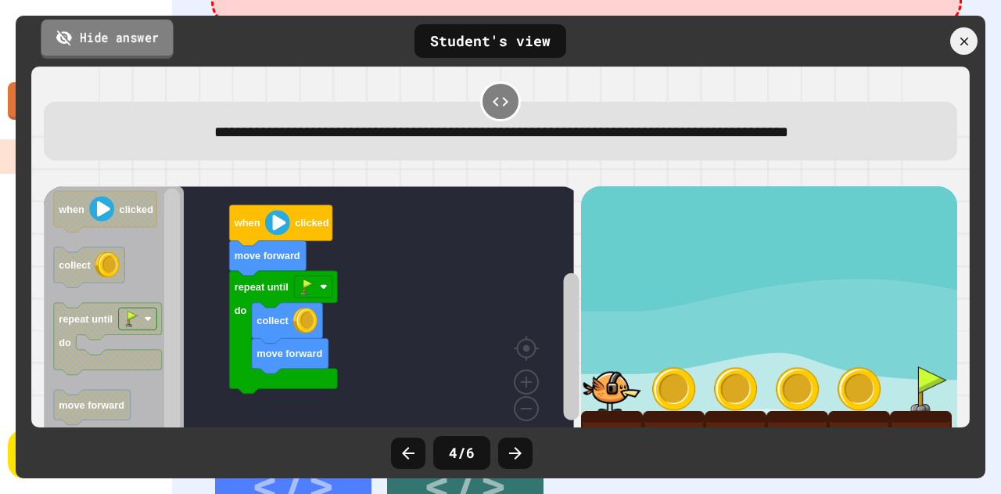
click at [155, 34] on link "Hide answer" at bounding box center [107, 38] width 132 height 39
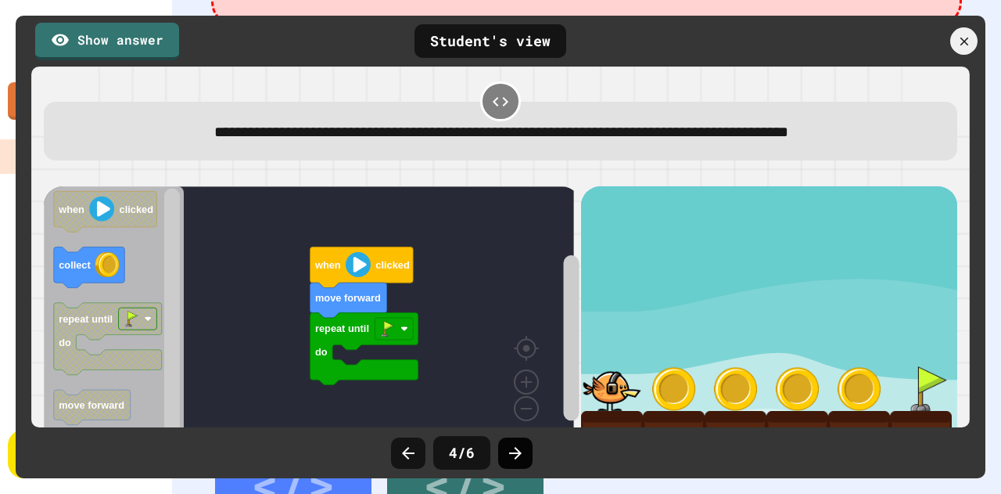
click at [523, 446] on icon at bounding box center [515, 452] width 19 height 19
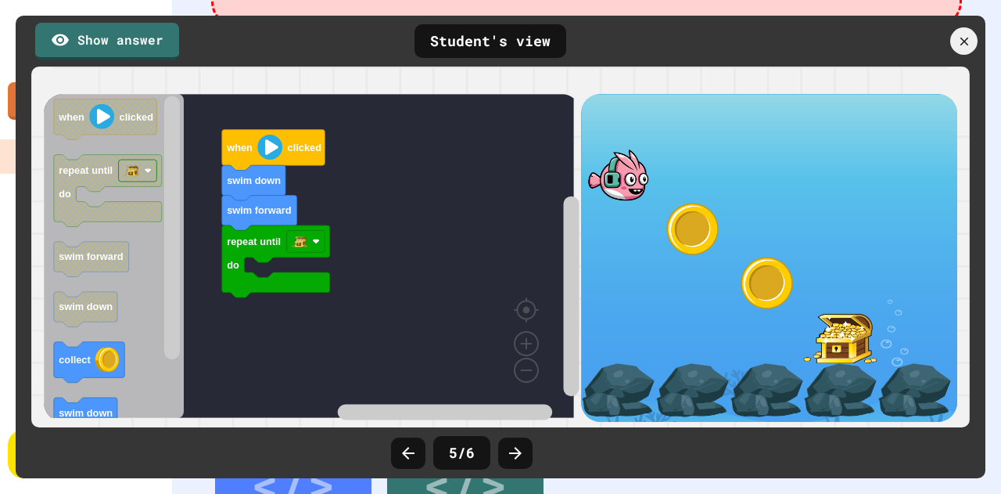
scroll to position [93, 0]
click at [110, 43] on link "Show answer" at bounding box center [106, 39] width 145 height 39
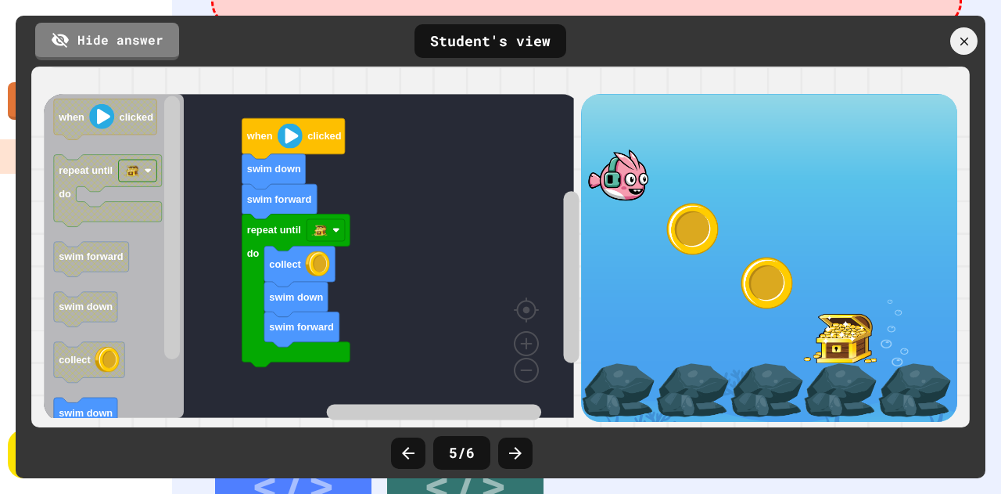
scroll to position [98, 0]
click at [135, 29] on link "Hide answer" at bounding box center [106, 39] width 145 height 39
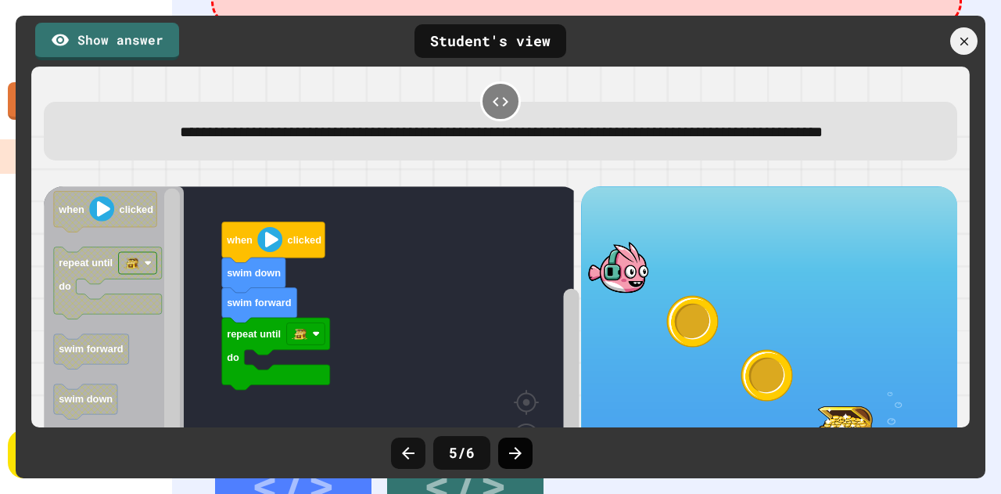
click at [515, 448] on icon at bounding box center [515, 453] width 13 height 13
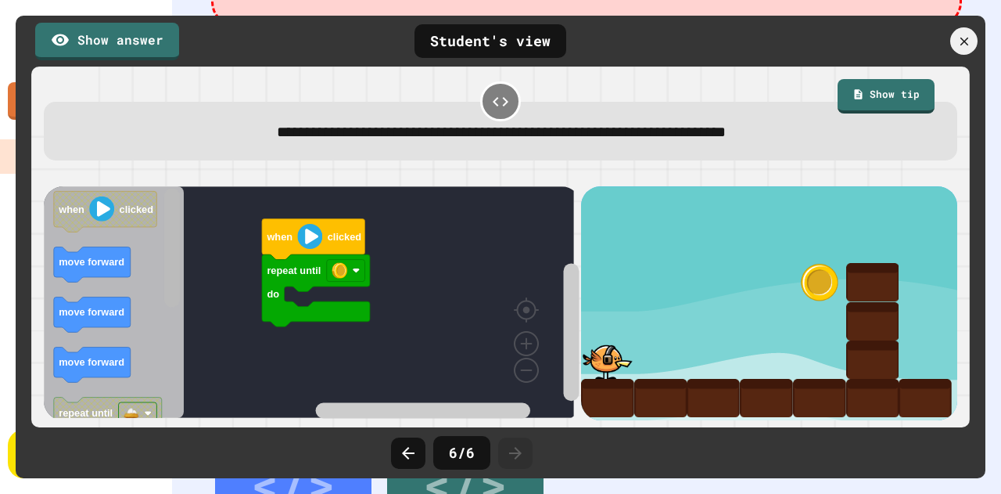
scroll to position [8, 0]
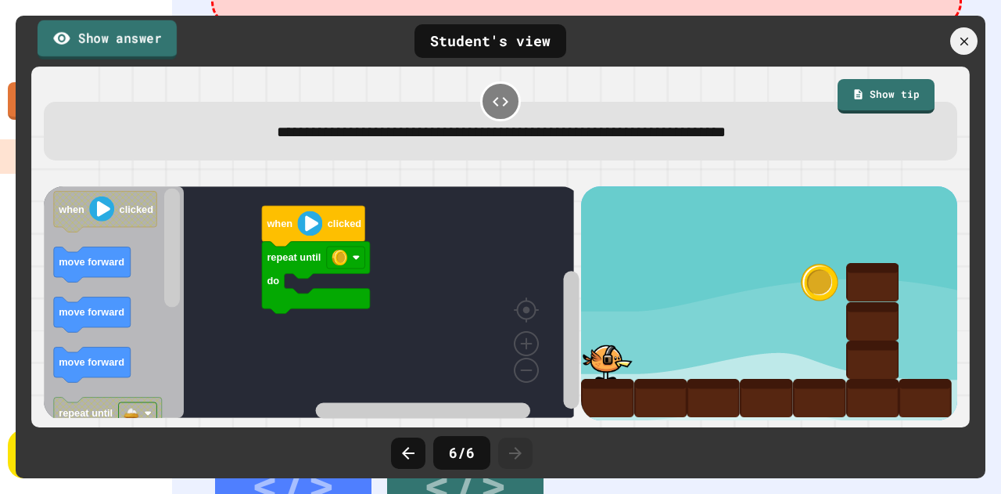
click at [126, 41] on link "Show answer" at bounding box center [107, 39] width 139 height 39
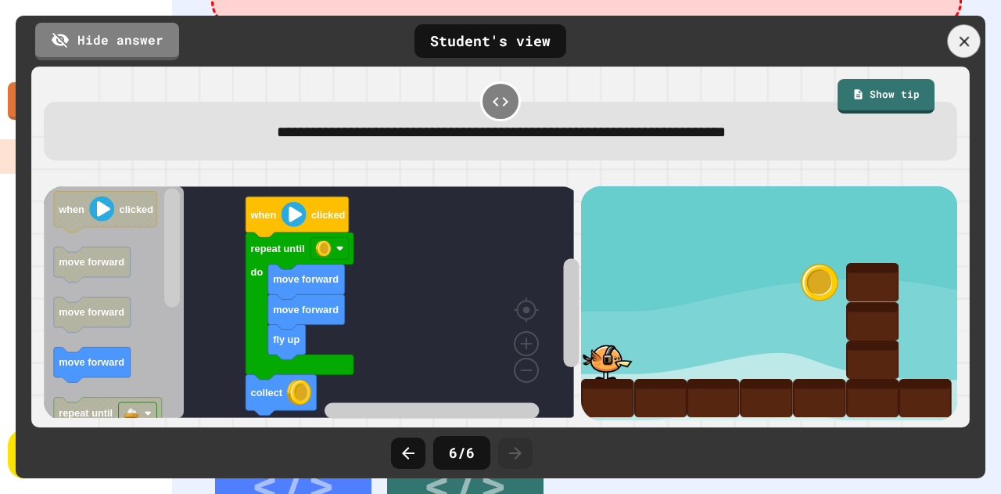
click at [964, 40] on icon at bounding box center [964, 41] width 17 height 17
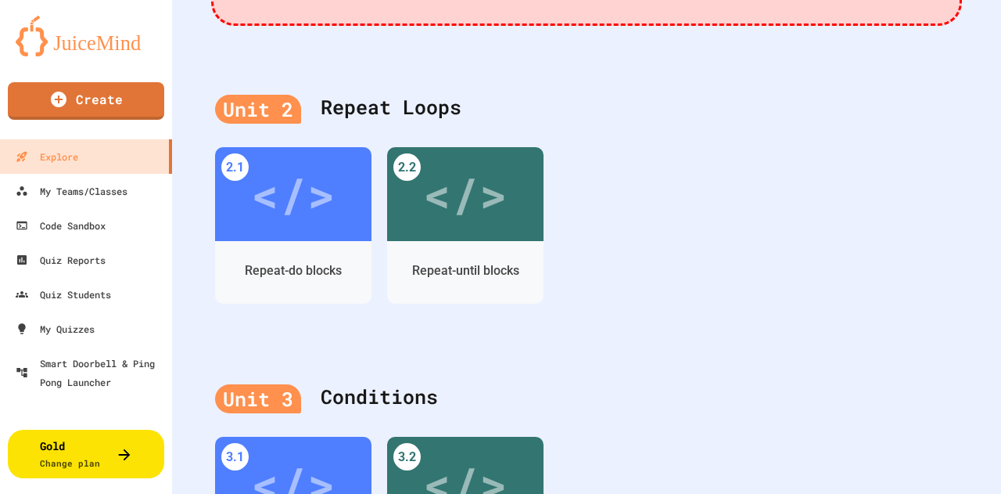
drag, startPoint x: 444, startPoint y: 223, endPoint x: 455, endPoint y: 223, distance: 10.9
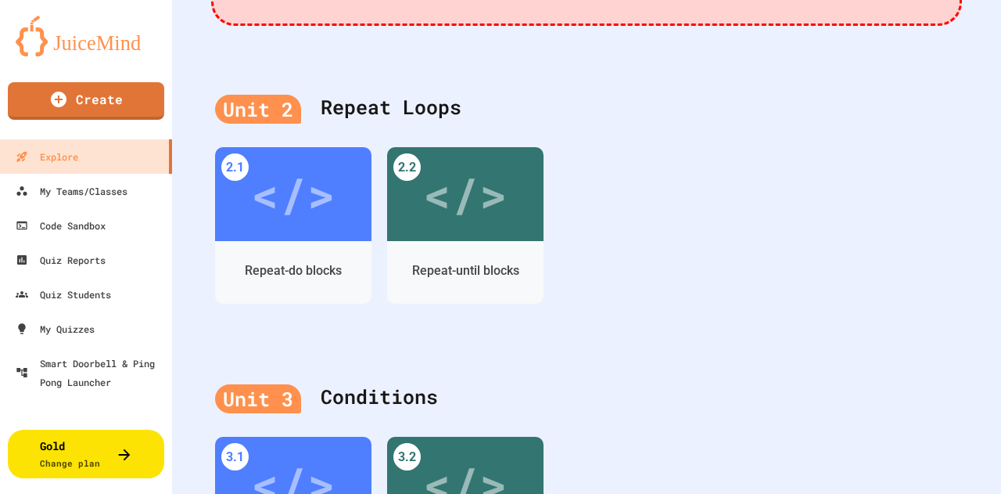
type input "**********"
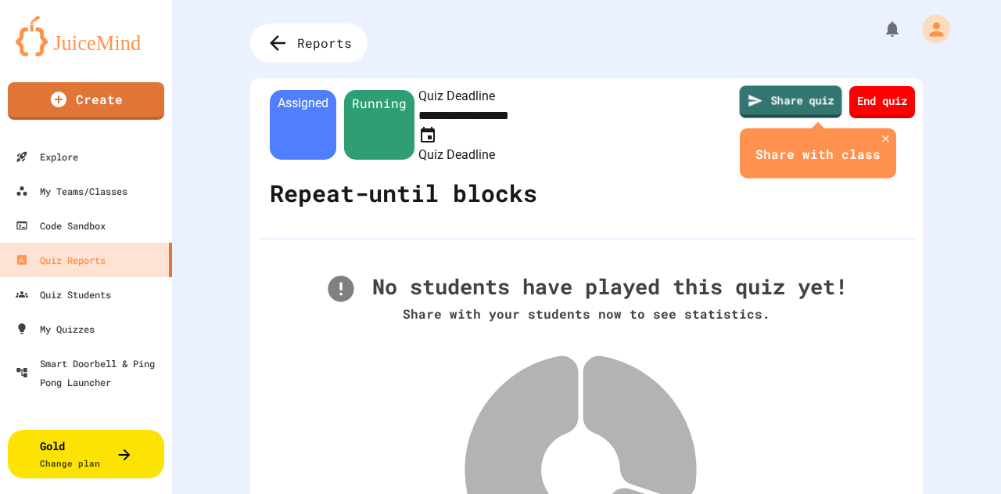
click at [799, 106] on link "Share quiz" at bounding box center [791, 101] width 102 height 32
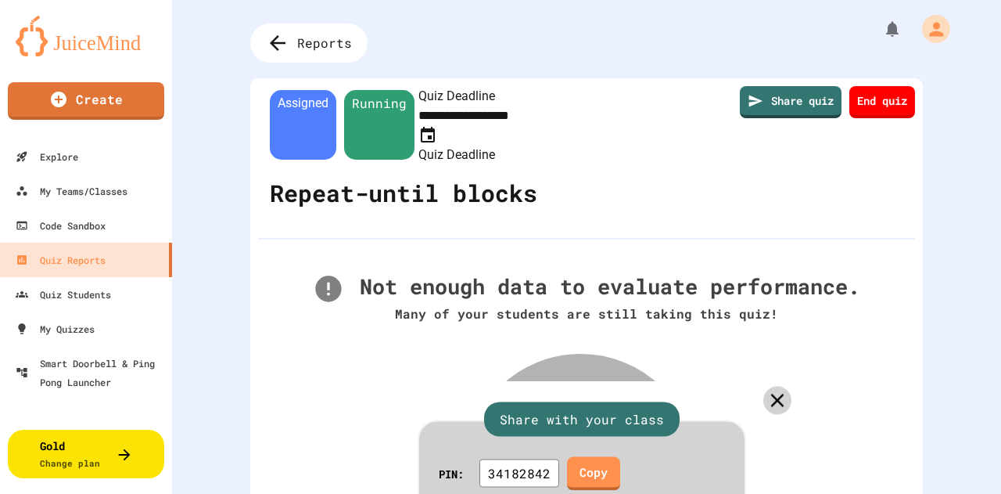
click at [768, 389] on icon at bounding box center [777, 400] width 23 height 23
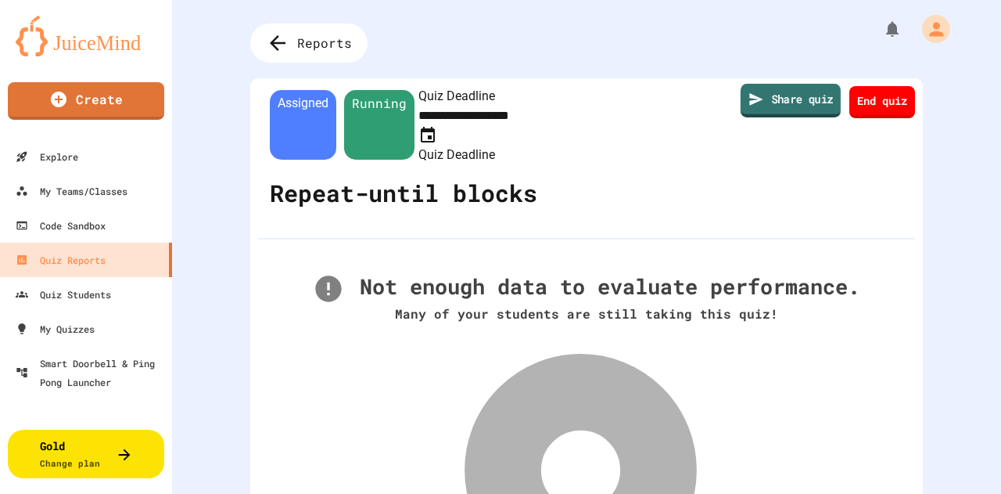
click at [764, 114] on link "Share quiz" at bounding box center [791, 101] width 100 height 34
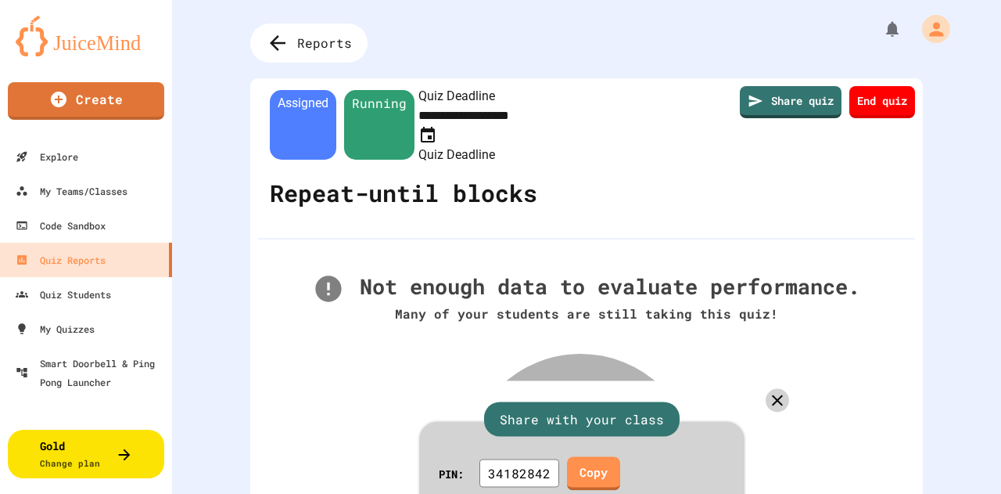
click at [306, 493] on div at bounding box center [500, 494] width 1001 height 0
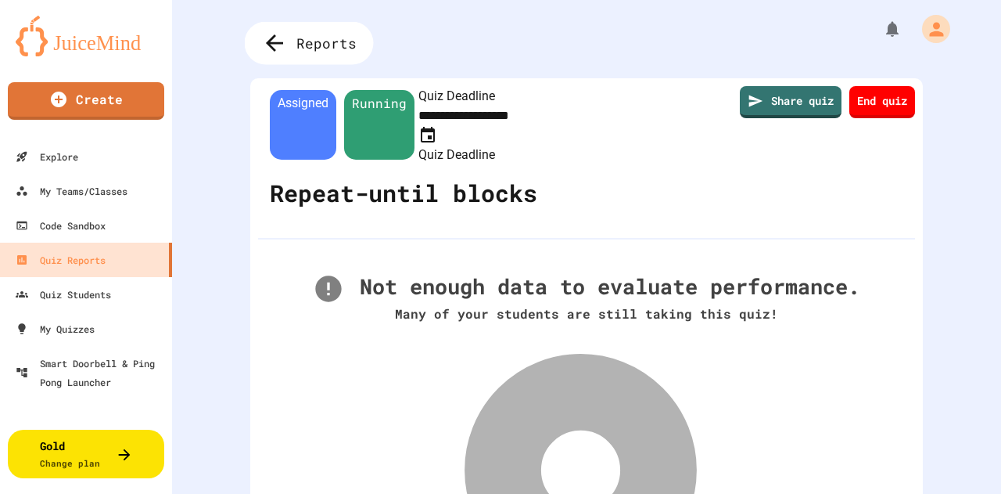
click at [308, 54] on div "Reports" at bounding box center [309, 43] width 129 height 43
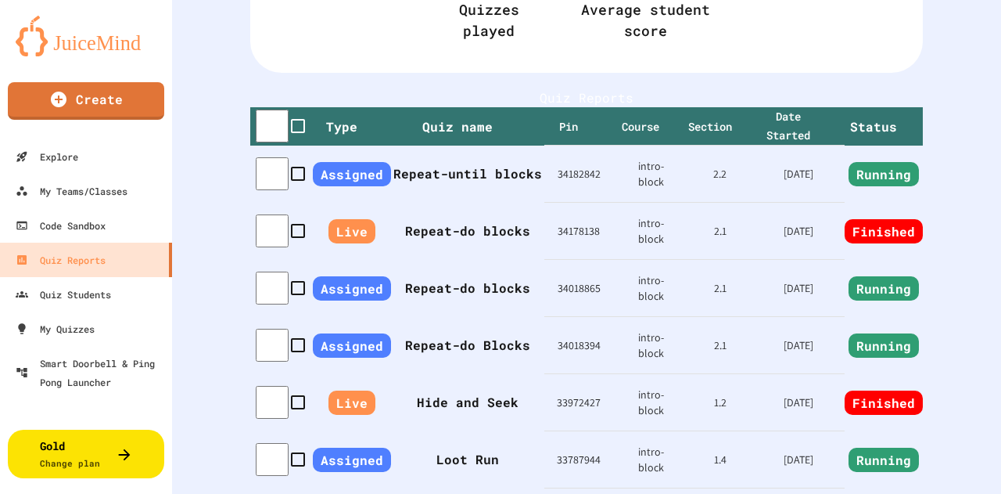
scroll to position [274, 0]
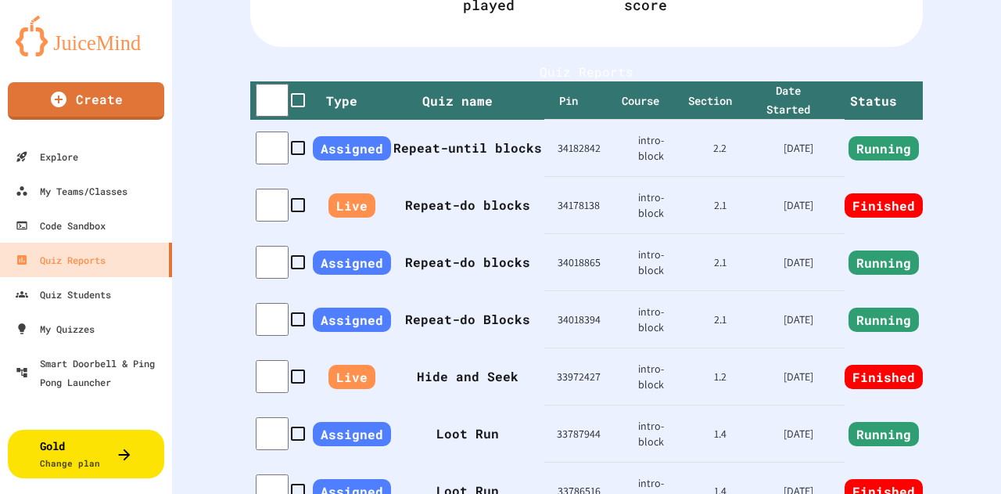
click at [357, 160] on span "Assigned" at bounding box center [352, 148] width 78 height 24
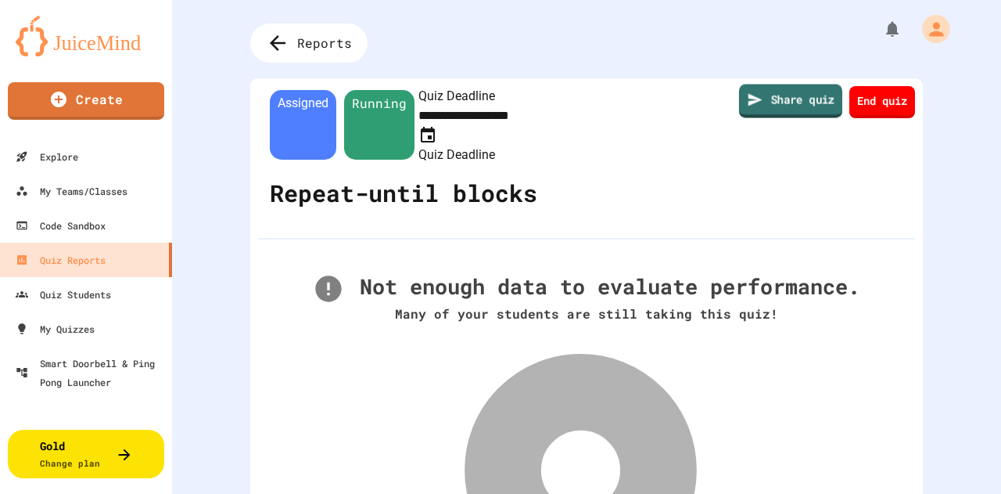
click at [768, 98] on link "Share quiz" at bounding box center [790, 101] width 103 height 34
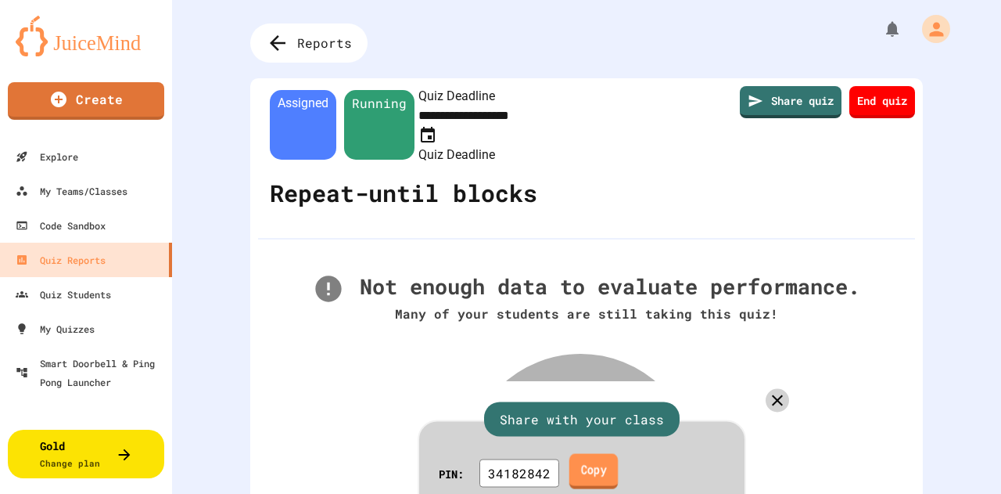
click at [612, 454] on link "Copy" at bounding box center [593, 471] width 48 height 35
click at [771, 393] on icon at bounding box center [777, 399] width 13 height 13
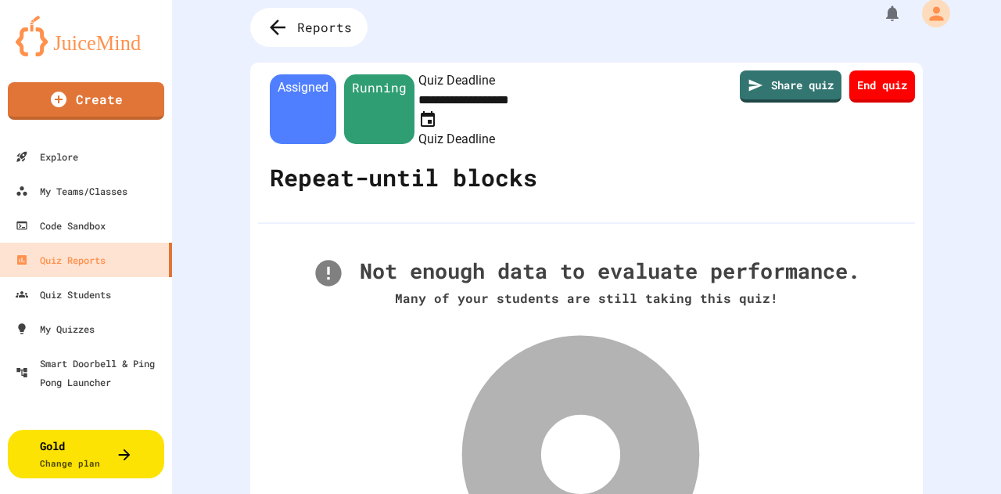
scroll to position [0, 0]
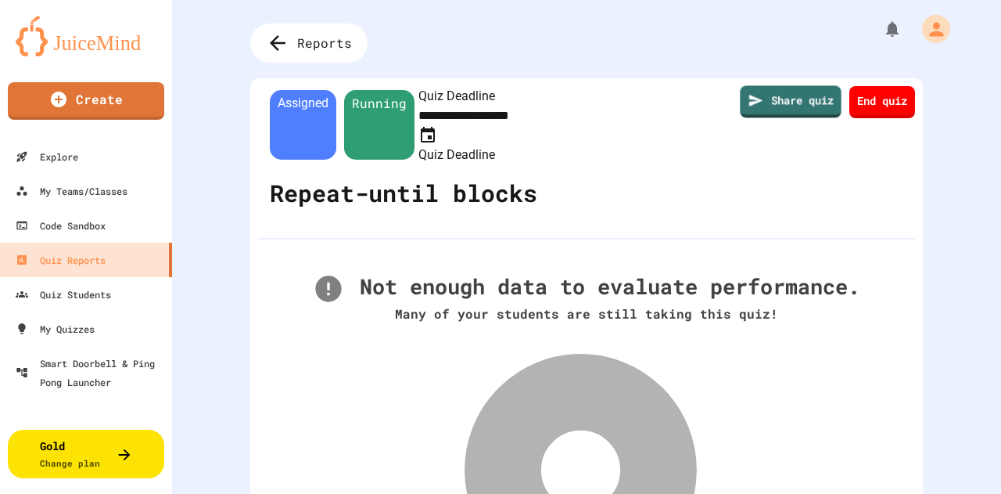
click at [406, 120] on span "Running" at bounding box center [379, 125] width 70 height 70
click at [397, 114] on span "Running" at bounding box center [379, 125] width 70 height 70
click at [759, 133] on div "Share quiz End quiz" at bounding box center [808, 154] width 214 height 136
click at [291, 35] on div "Reports" at bounding box center [309, 43] width 129 height 43
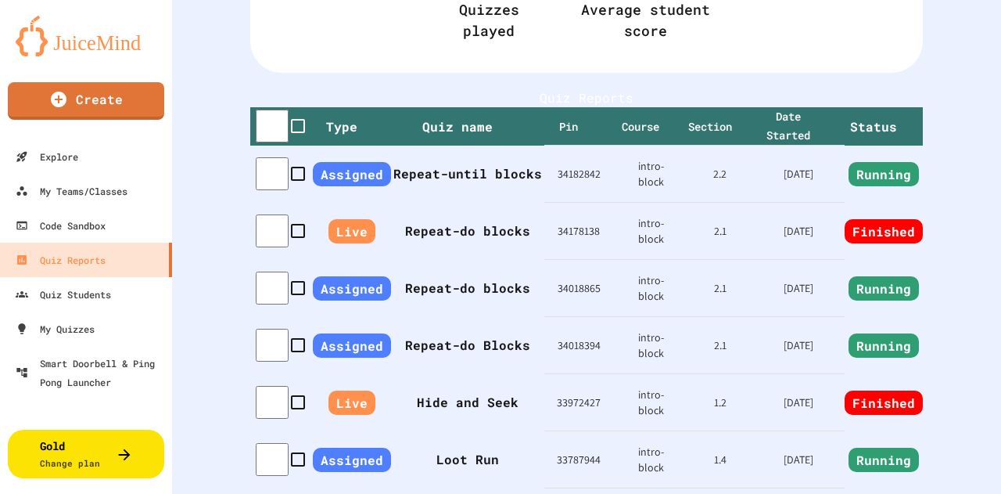
scroll to position [191, 0]
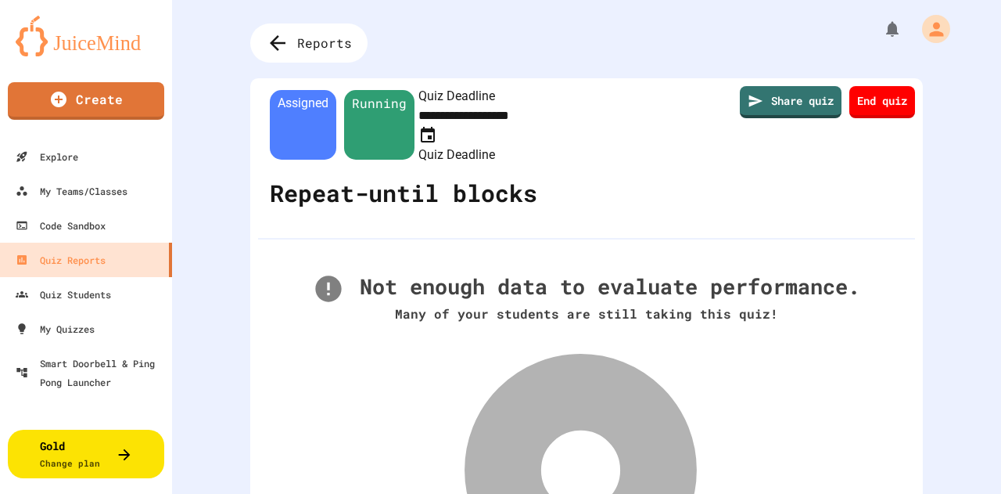
click at [117, 38] on img at bounding box center [86, 36] width 141 height 41
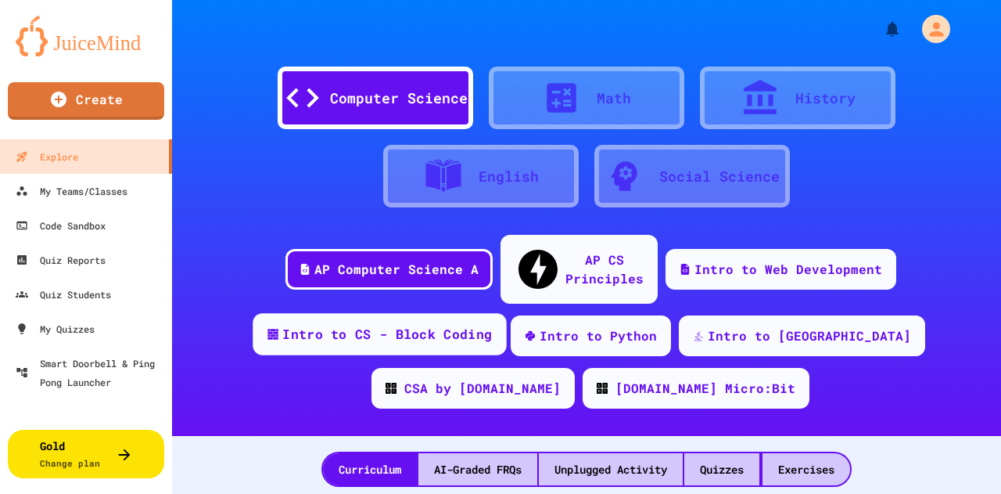
click at [442, 325] on div "Intro to CS - Block Coding" at bounding box center [387, 335] width 210 height 20
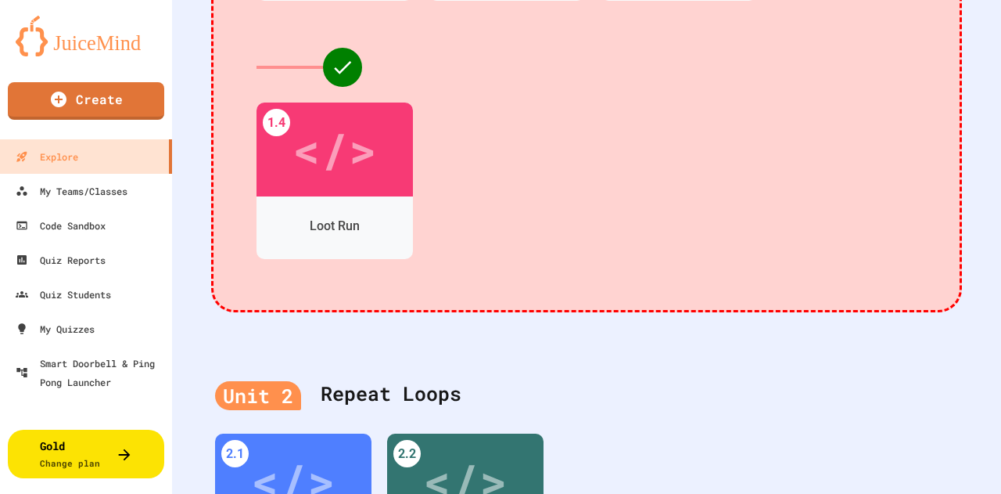
scroll to position [782, 0]
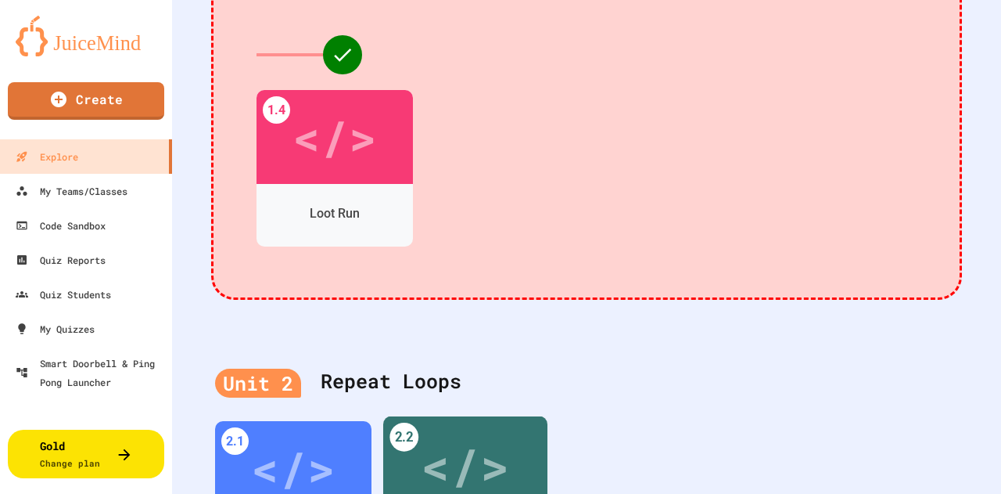
click at [456, 436] on div "</>" at bounding box center [465, 466] width 88 height 74
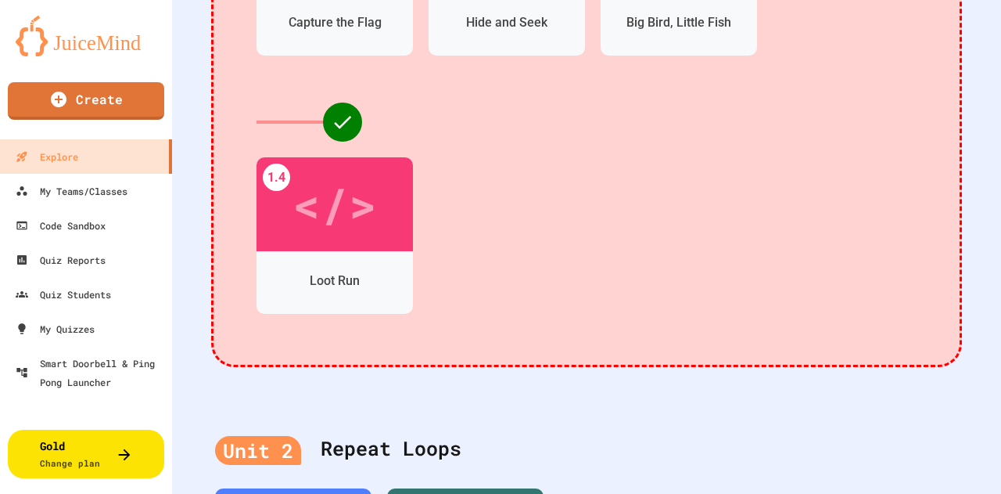
scroll to position [782, 0]
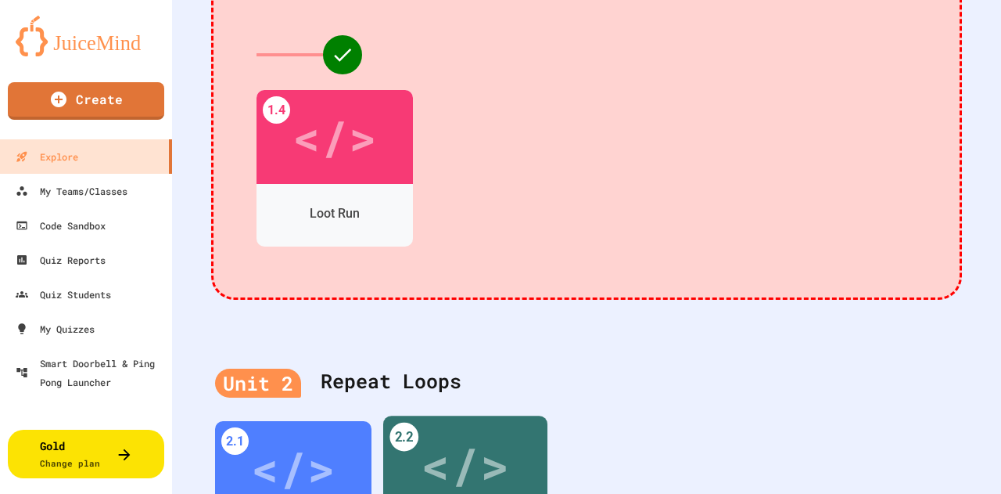
click at [449, 467] on div "</>" at bounding box center [465, 465] width 88 height 74
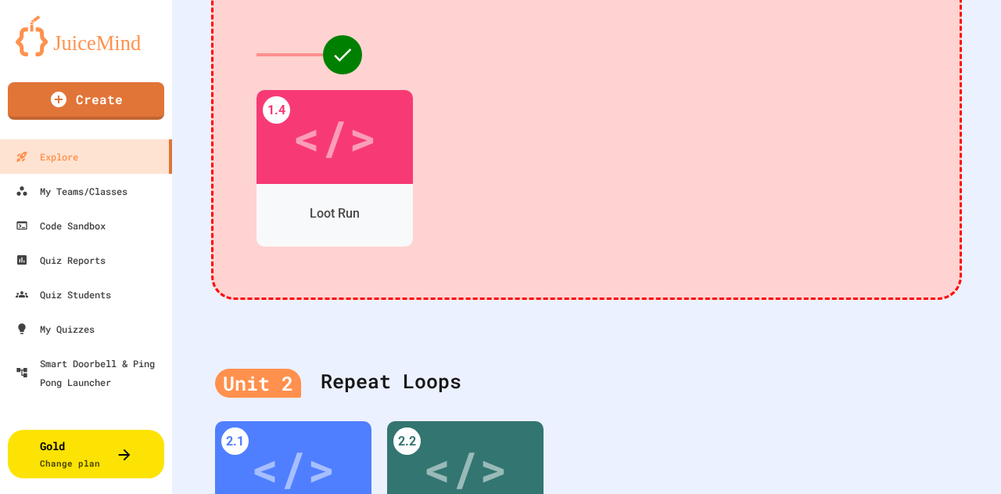
click at [91, 332] on div "My Quizzes" at bounding box center [53, 329] width 81 height 20
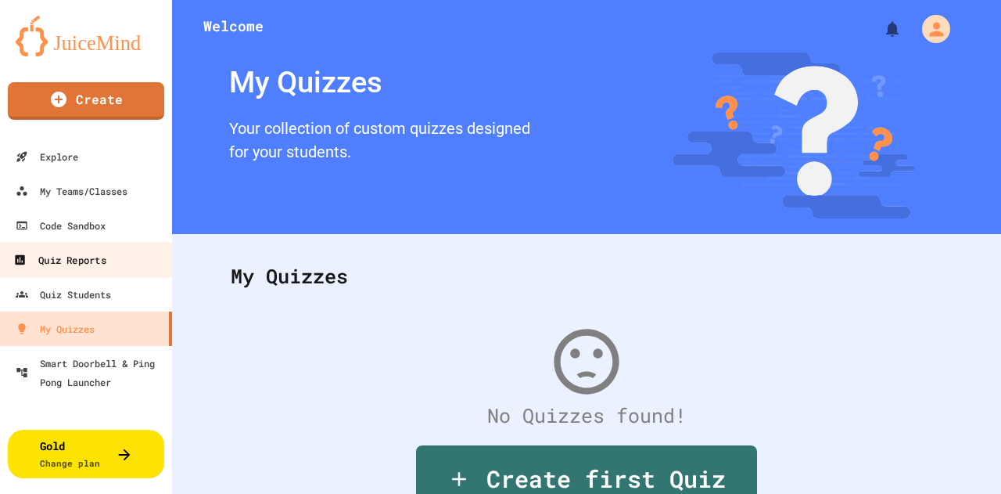
click at [84, 264] on div "Quiz Reports" at bounding box center [59, 260] width 92 height 20
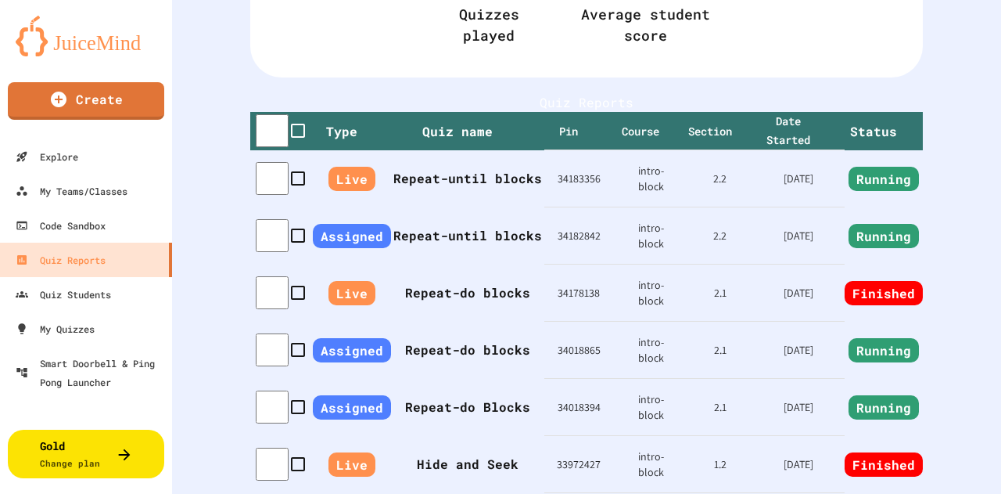
scroll to position [313, 0]
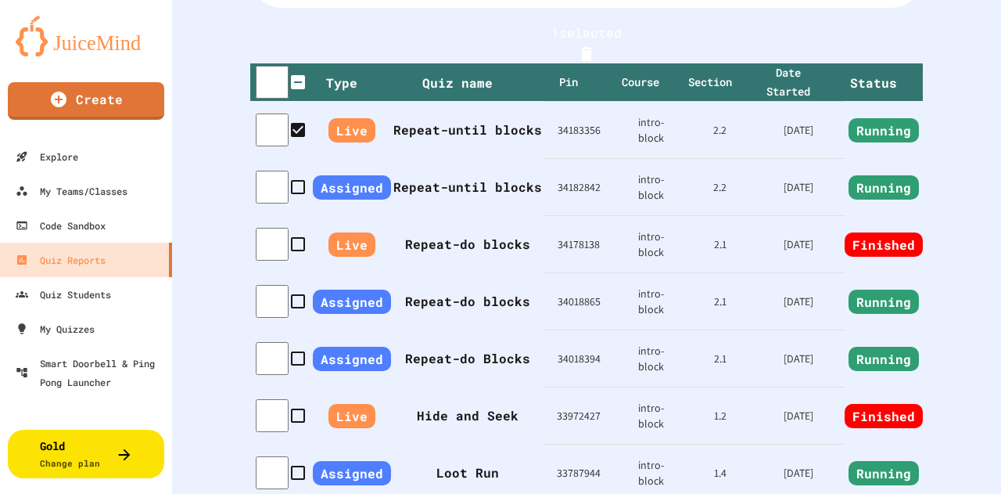
click at [904, 45] on div "1 selected" at bounding box center [586, 43] width 673 height 40
click at [592, 53] on icon "Delete" at bounding box center [586, 54] width 11 height 14
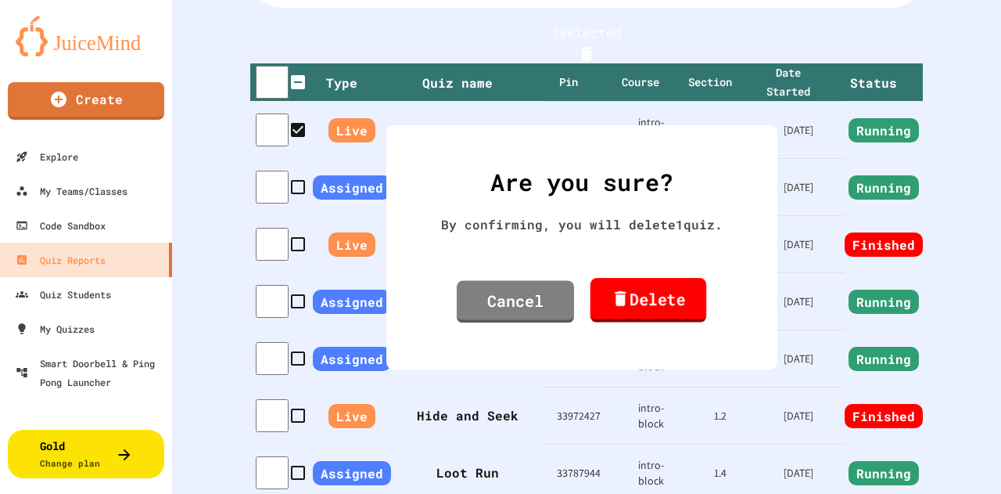
click at [638, 301] on link "Delete" at bounding box center [648, 300] width 116 height 45
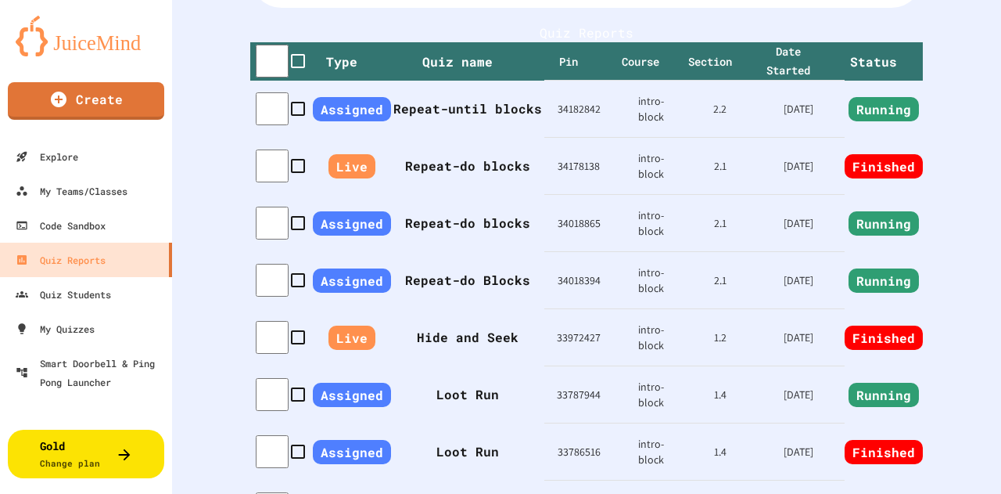
click at [578, 138] on td "34182842" at bounding box center [578, 109] width 69 height 57
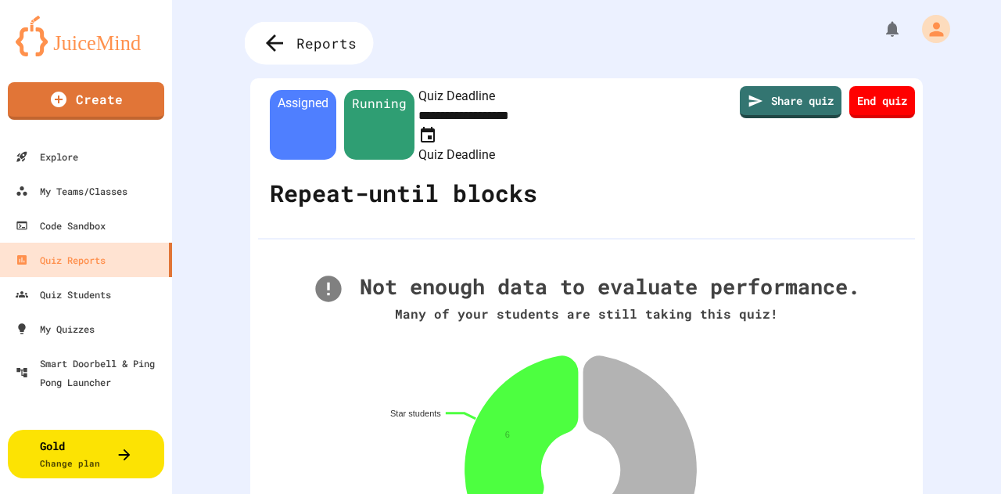
click at [317, 45] on span "Reports" at bounding box center [326, 43] width 60 height 20
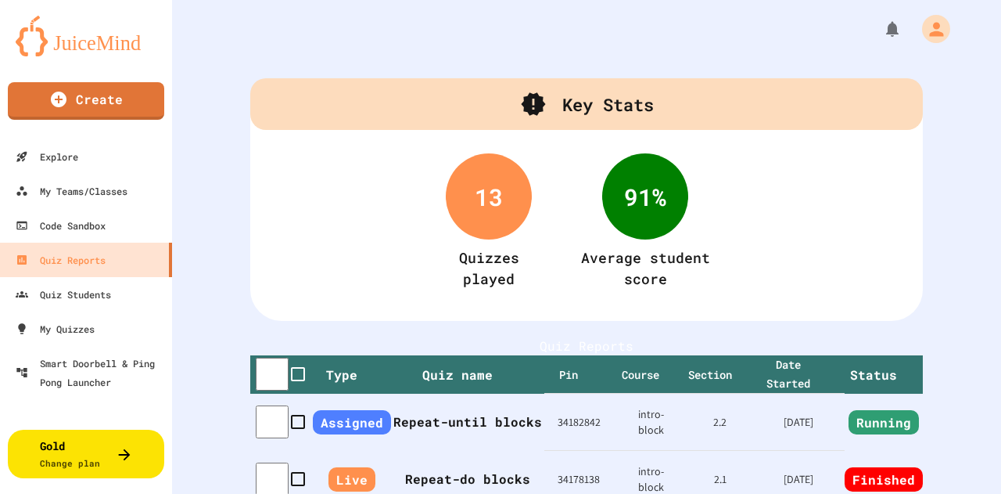
click at [544, 450] on td "34182842" at bounding box center [578, 421] width 69 height 57
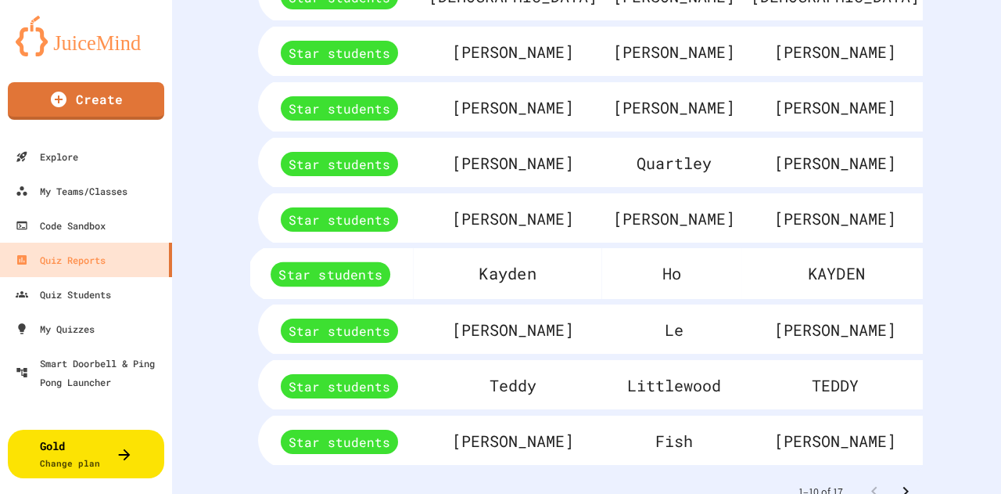
scroll to position [914, 0]
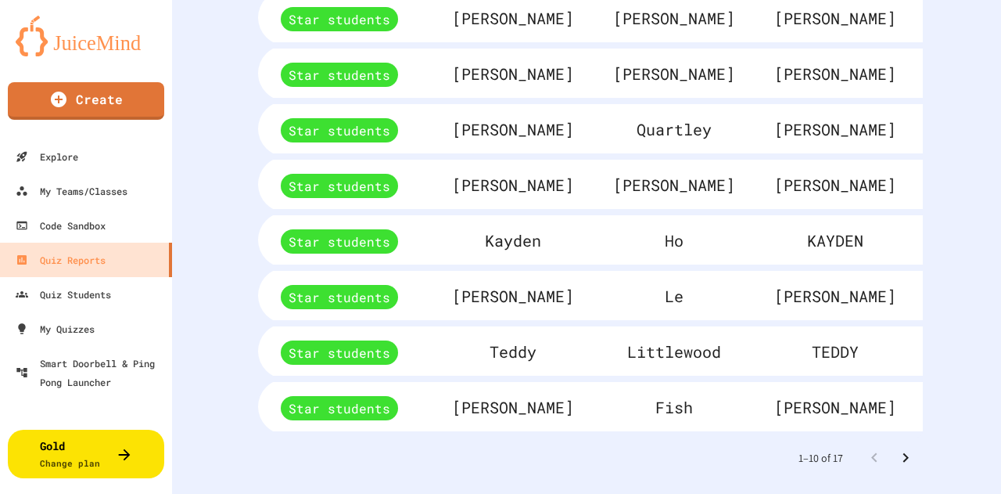
click at [896, 448] on icon "Go to next page" at bounding box center [905, 457] width 19 height 19
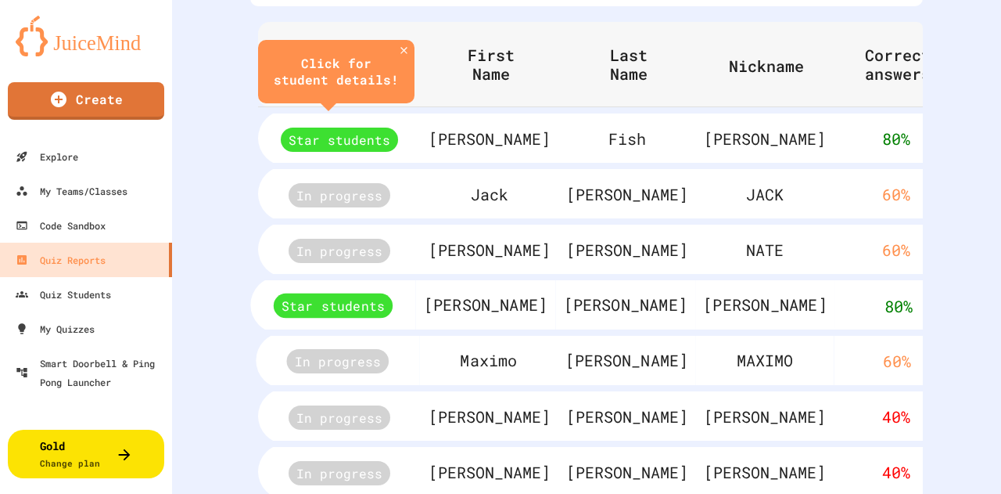
scroll to position [749, 0]
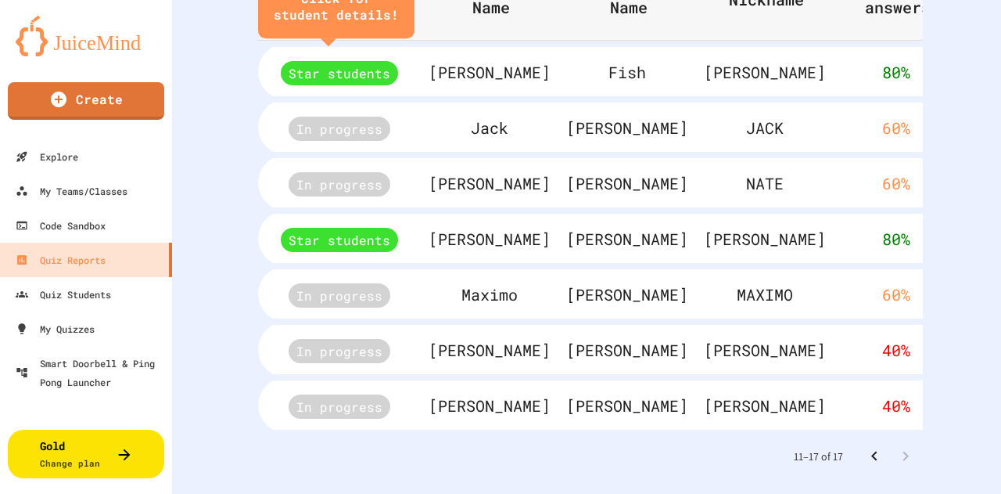
click at [865, 447] on icon "Go to previous page" at bounding box center [874, 456] width 19 height 19
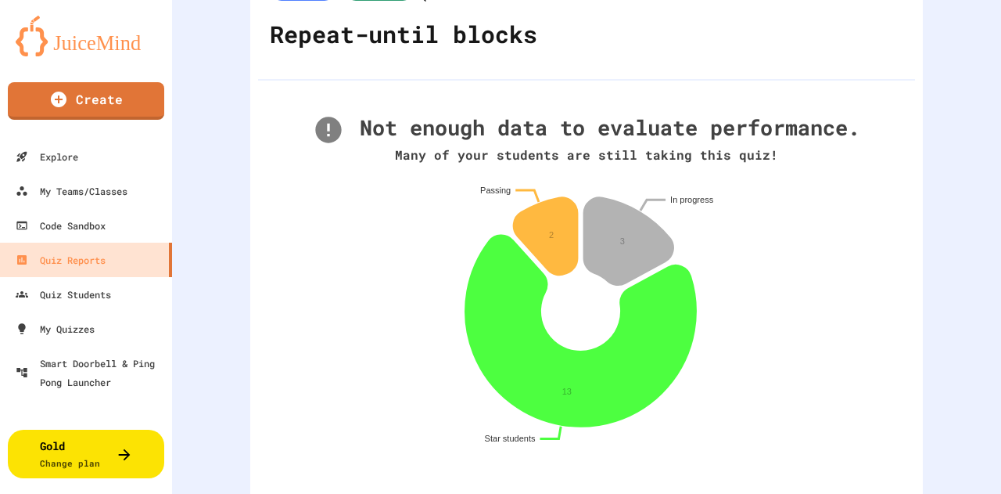
scroll to position [26, 0]
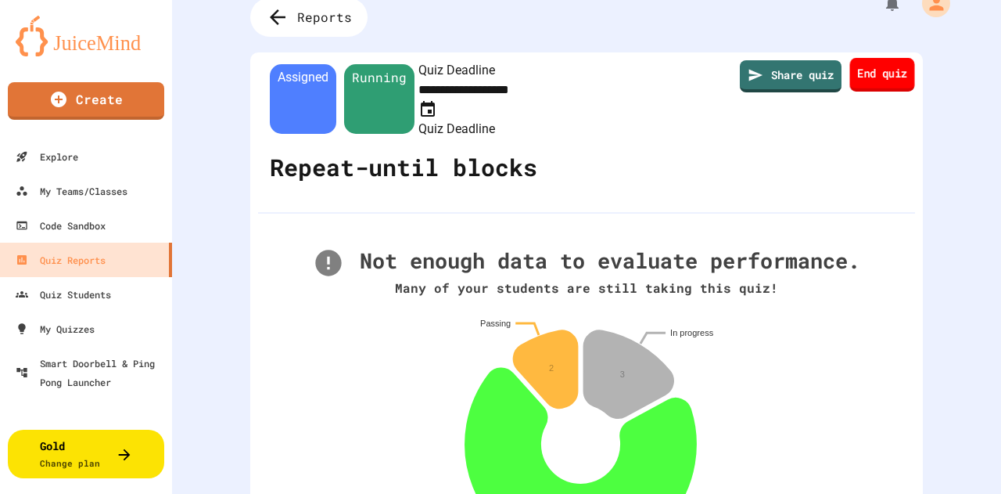
click at [878, 79] on link "End quiz" at bounding box center [882, 75] width 65 height 34
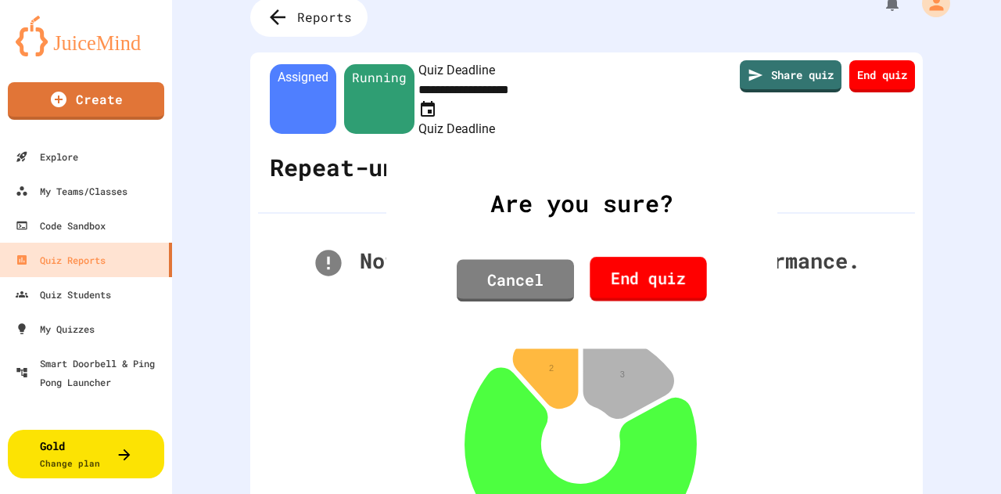
click at [663, 266] on link "End quiz" at bounding box center [648, 279] width 117 height 45
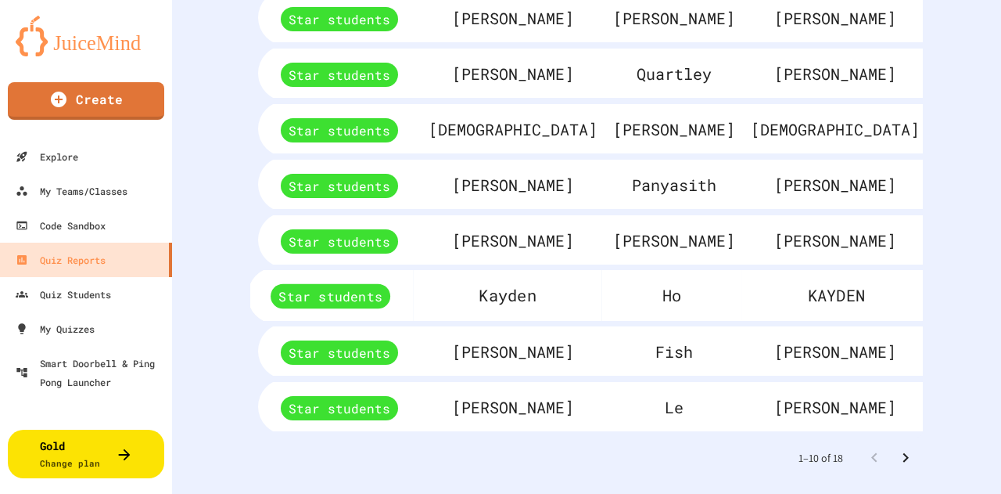
scroll to position [914, 0]
click at [902, 448] on icon "Go to next page" at bounding box center [905, 457] width 19 height 19
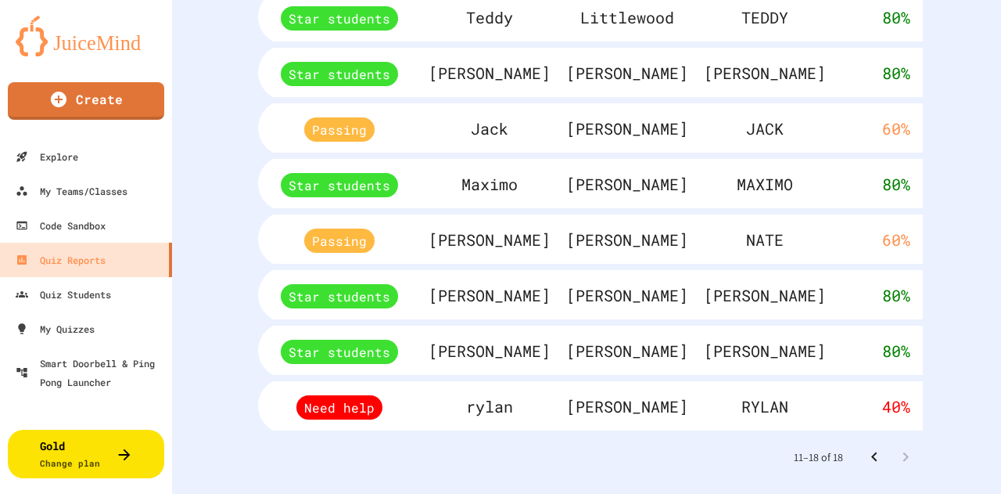
click at [865, 447] on icon "Go to previous page" at bounding box center [874, 456] width 19 height 19
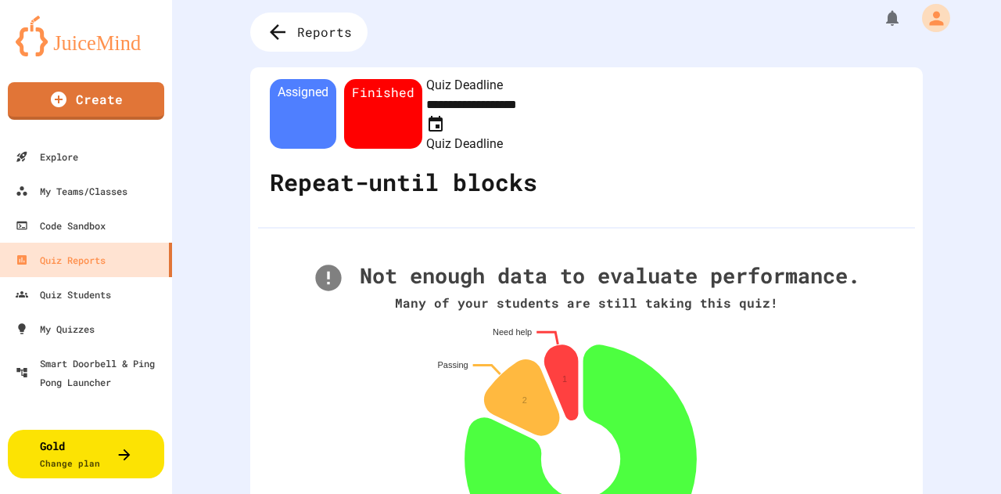
scroll to position [3, 0]
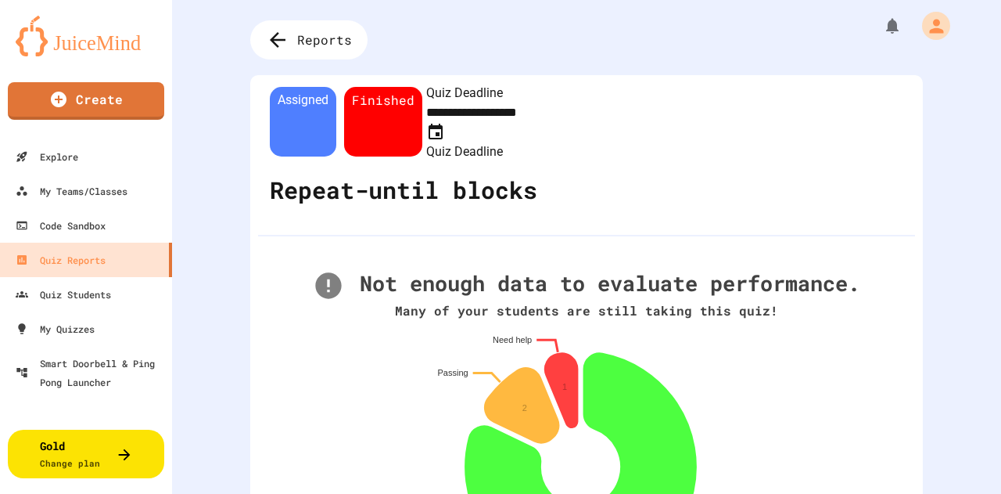
click at [316, 95] on span "Assigned" at bounding box center [303, 122] width 66 height 70
click at [329, 43] on span "Reports" at bounding box center [326, 40] width 60 height 20
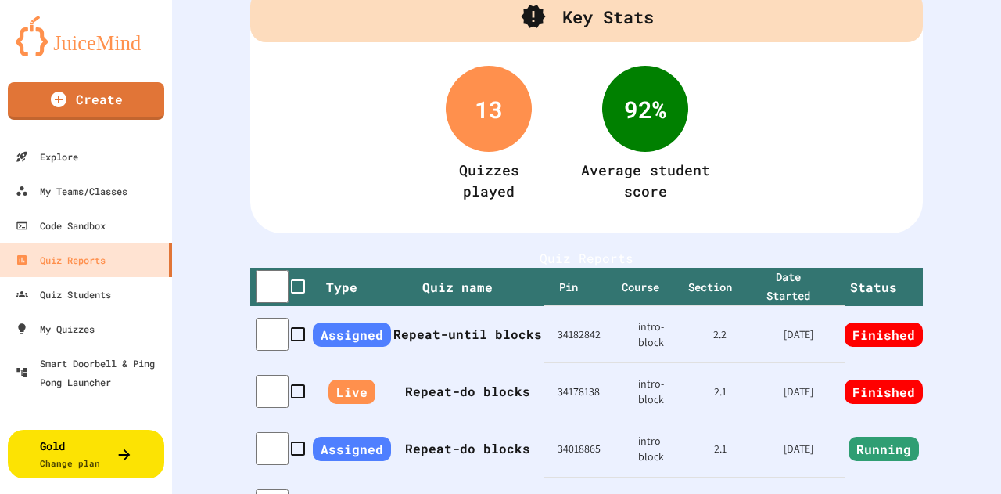
scroll to position [98, 0]
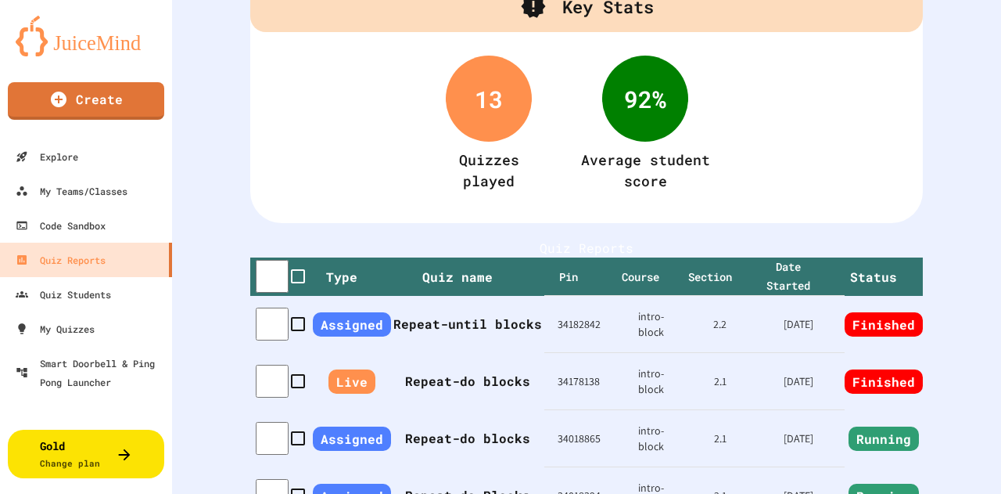
click at [544, 353] on td "34182842" at bounding box center [578, 324] width 69 height 57
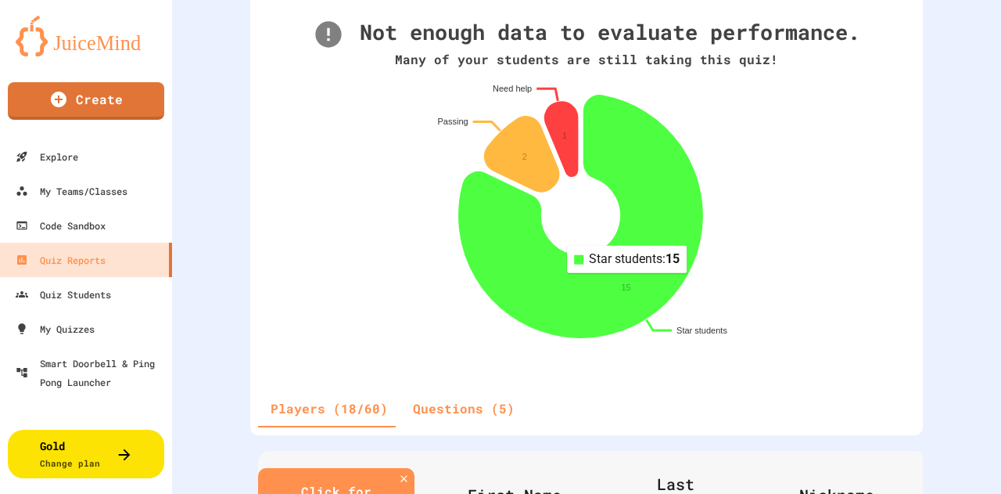
click at [612, 243] on icon at bounding box center [580, 216] width 243 height 242
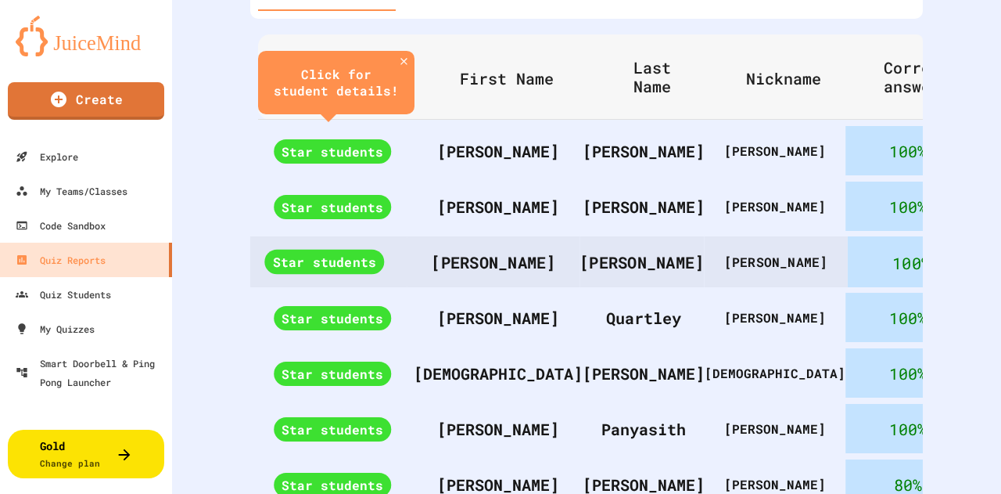
scroll to position [671, 0]
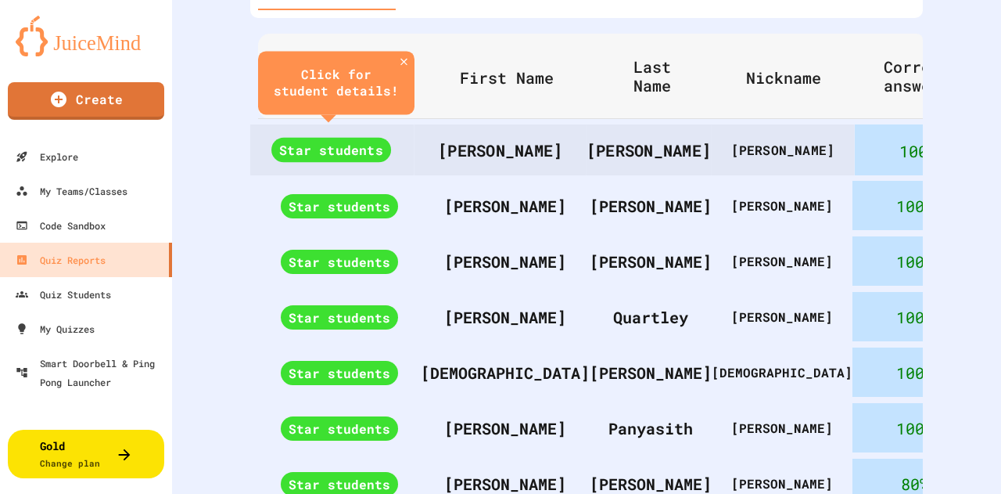
click at [362, 138] on span "Star students" at bounding box center [331, 150] width 120 height 25
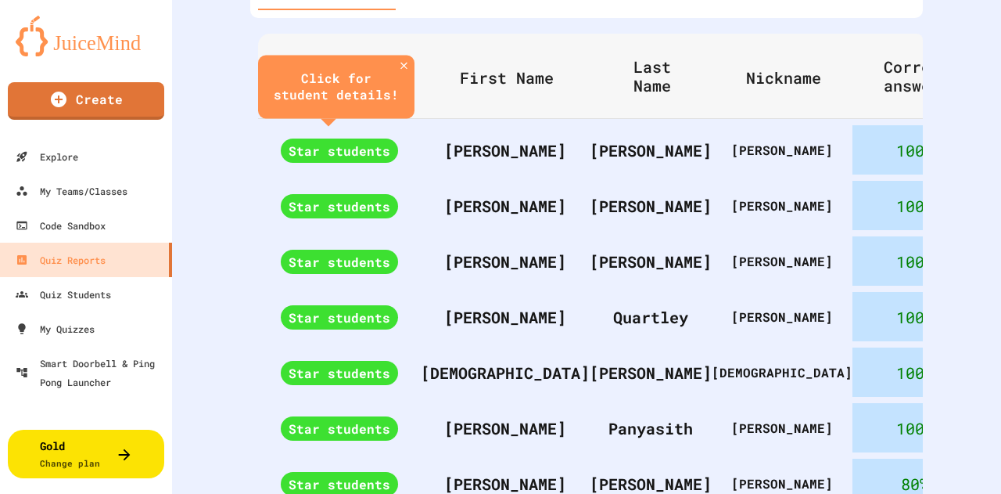
scroll to position [0, 0]
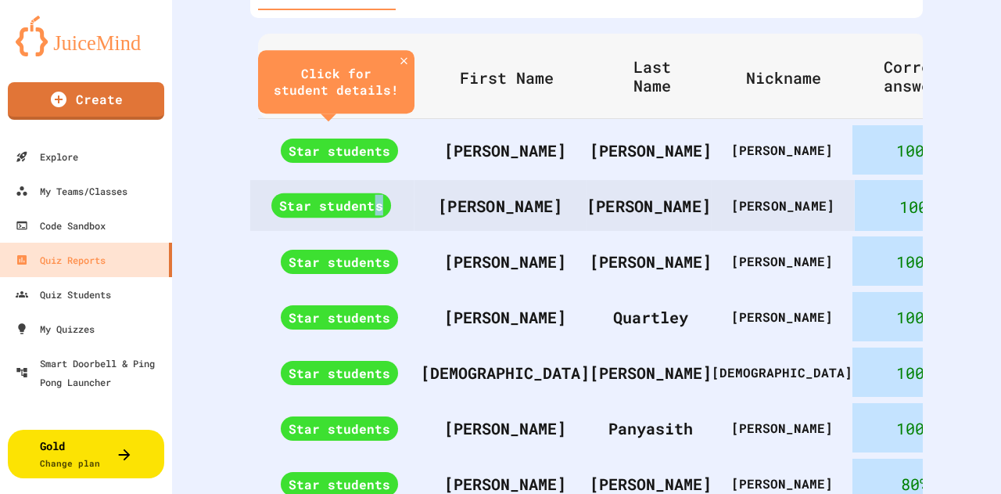
click at [379, 193] on span "Star students" at bounding box center [331, 205] width 120 height 25
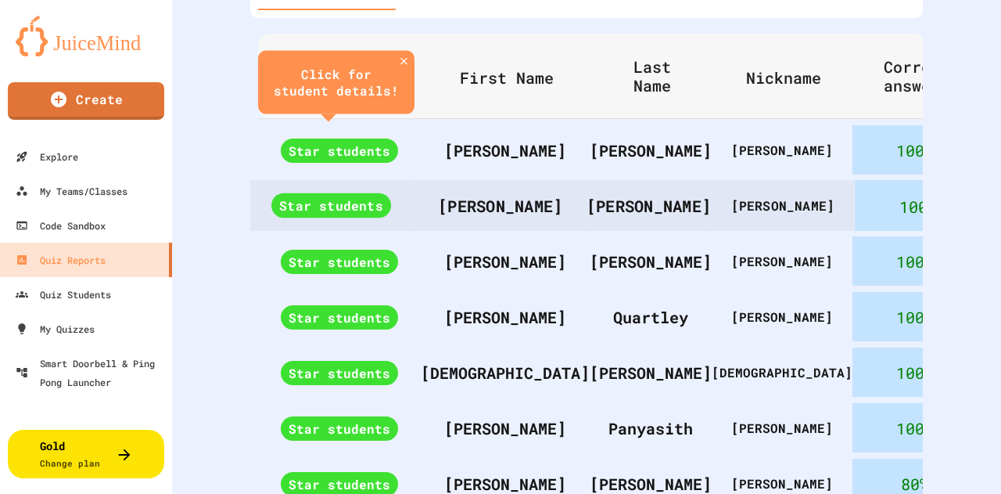
click at [711, 178] on th "[PERSON_NAME]" at bounding box center [783, 206] width 144 height 56
